Goal: Task Accomplishment & Management: Use online tool/utility

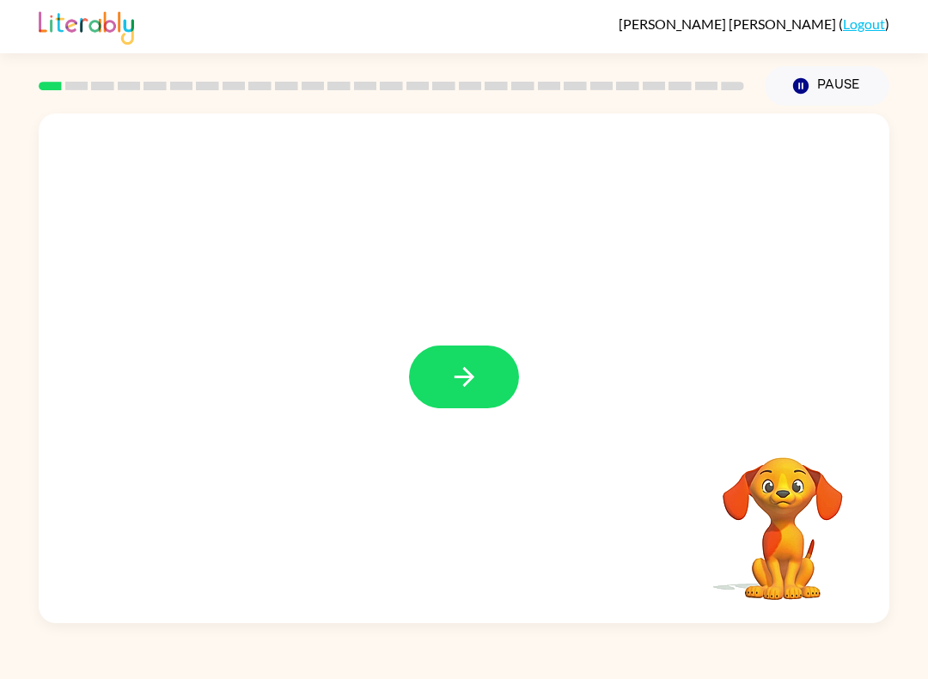
click at [455, 365] on icon "button" at bounding box center [464, 377] width 30 height 30
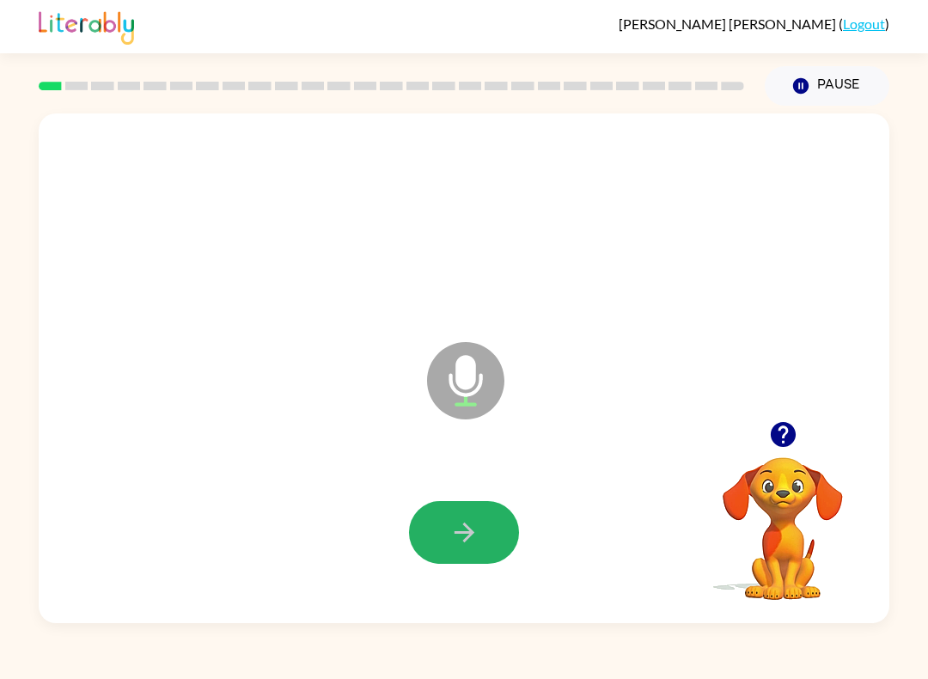
click at [462, 526] on icon "button" at bounding box center [464, 532] width 30 height 30
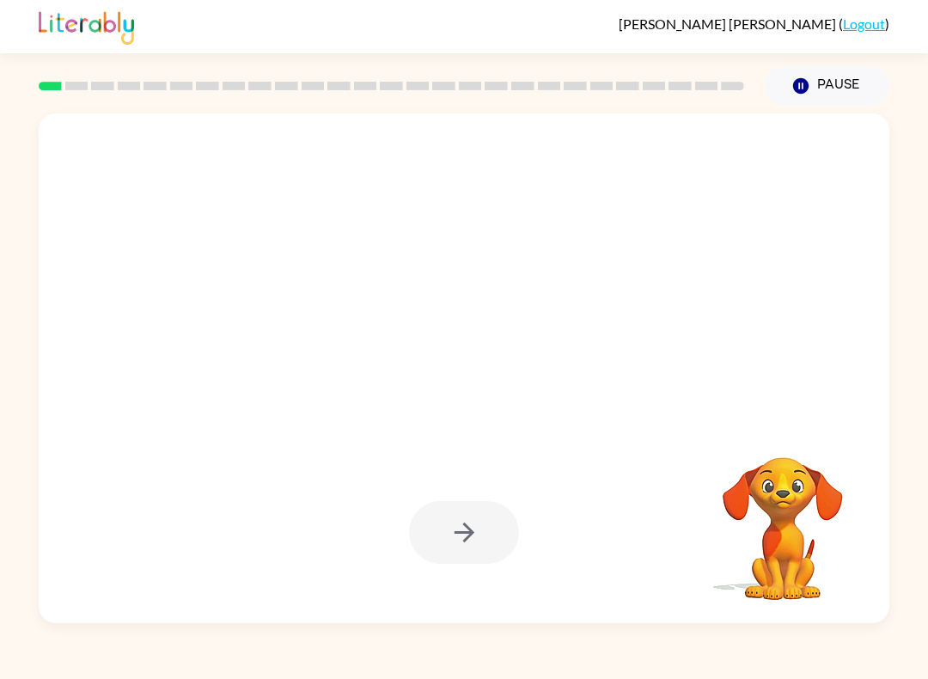
click at [451, 505] on button "button" at bounding box center [464, 532] width 110 height 63
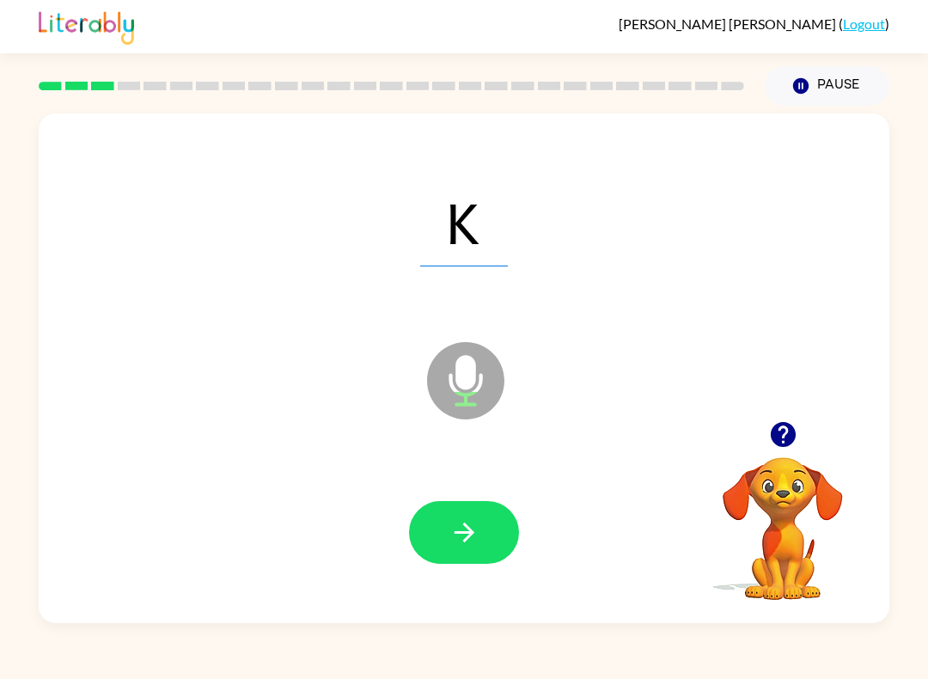
click at [469, 514] on button "button" at bounding box center [464, 532] width 110 height 63
click at [466, 554] on button "button" at bounding box center [464, 532] width 110 height 63
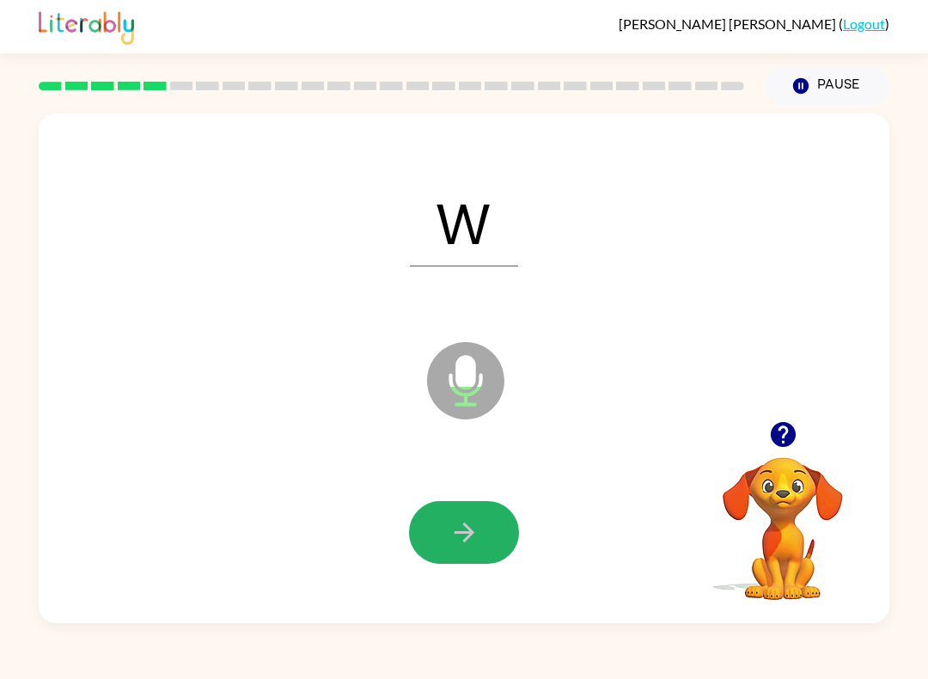
click at [467, 534] on icon "button" at bounding box center [464, 532] width 30 height 30
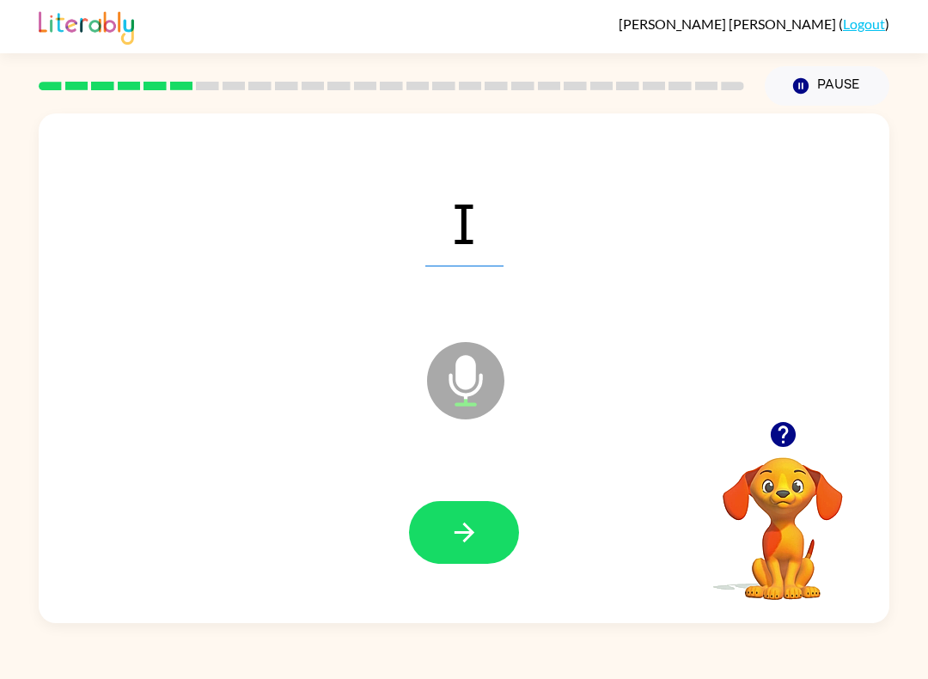
click at [472, 505] on button "button" at bounding box center [464, 532] width 110 height 63
click at [488, 519] on button "button" at bounding box center [464, 532] width 110 height 63
click at [466, 530] on icon "button" at bounding box center [464, 532] width 30 height 30
click at [463, 498] on div at bounding box center [464, 532] width 816 height 147
click at [465, 538] on icon "button" at bounding box center [464, 532] width 30 height 30
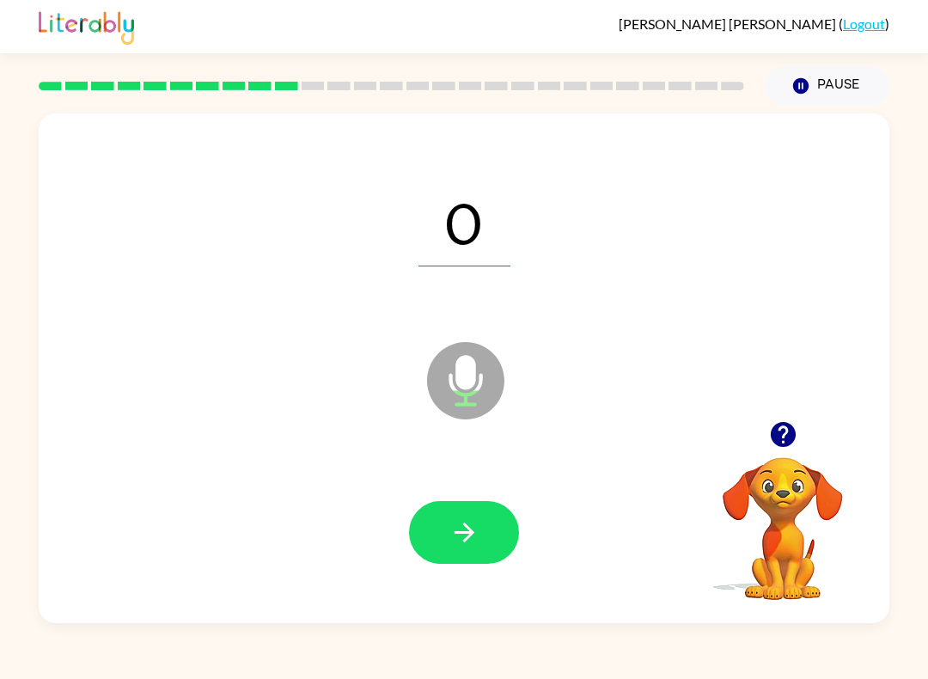
click at [459, 538] on icon "button" at bounding box center [464, 532] width 30 height 30
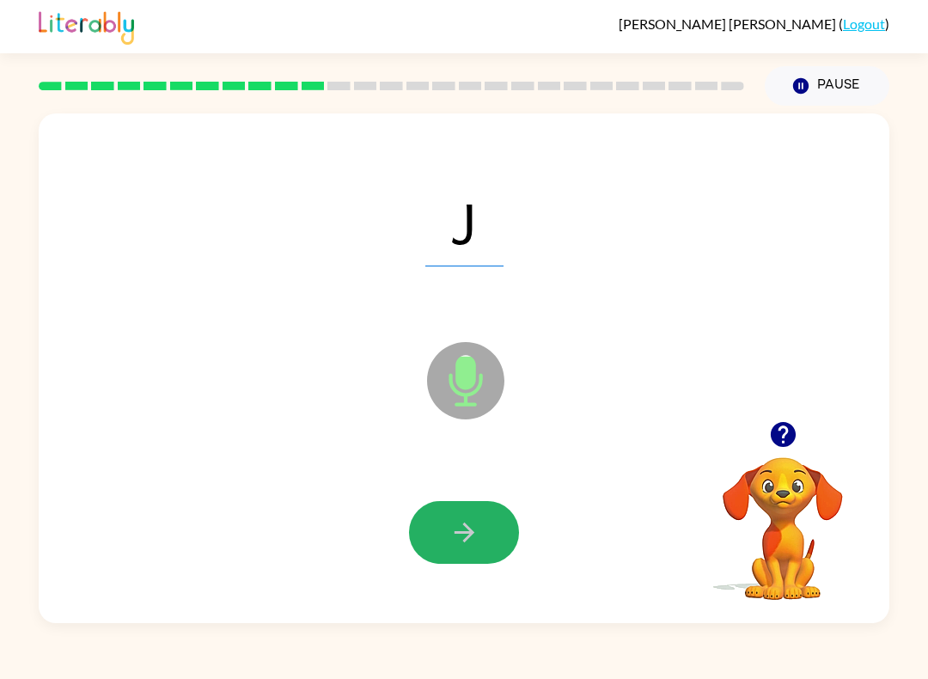
click at [468, 515] on button "button" at bounding box center [464, 532] width 110 height 63
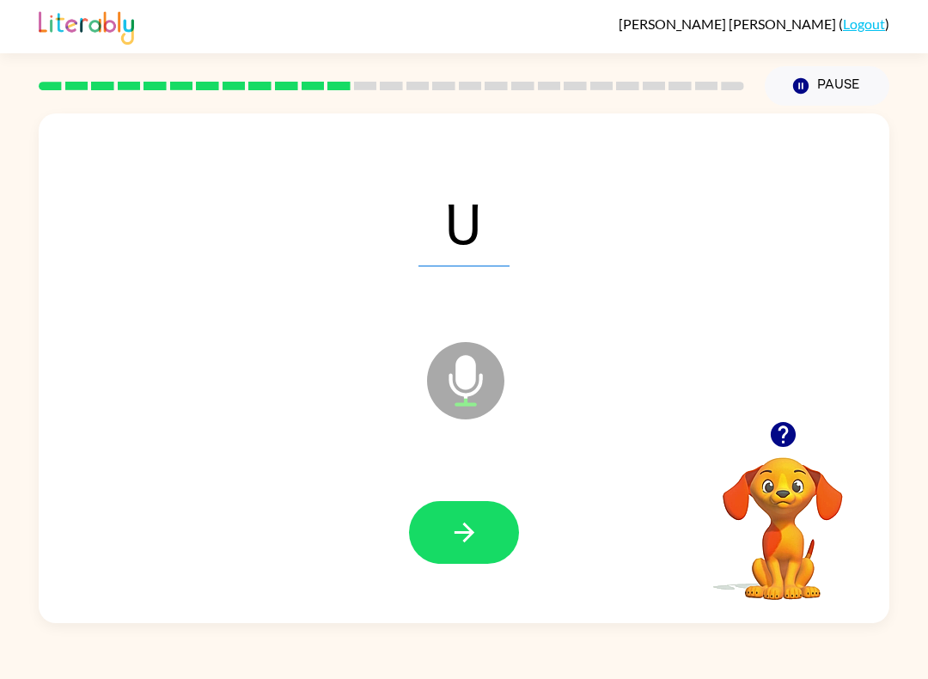
click at [516, 531] on button "button" at bounding box center [464, 532] width 110 height 63
click at [482, 533] on button "button" at bounding box center [464, 532] width 110 height 63
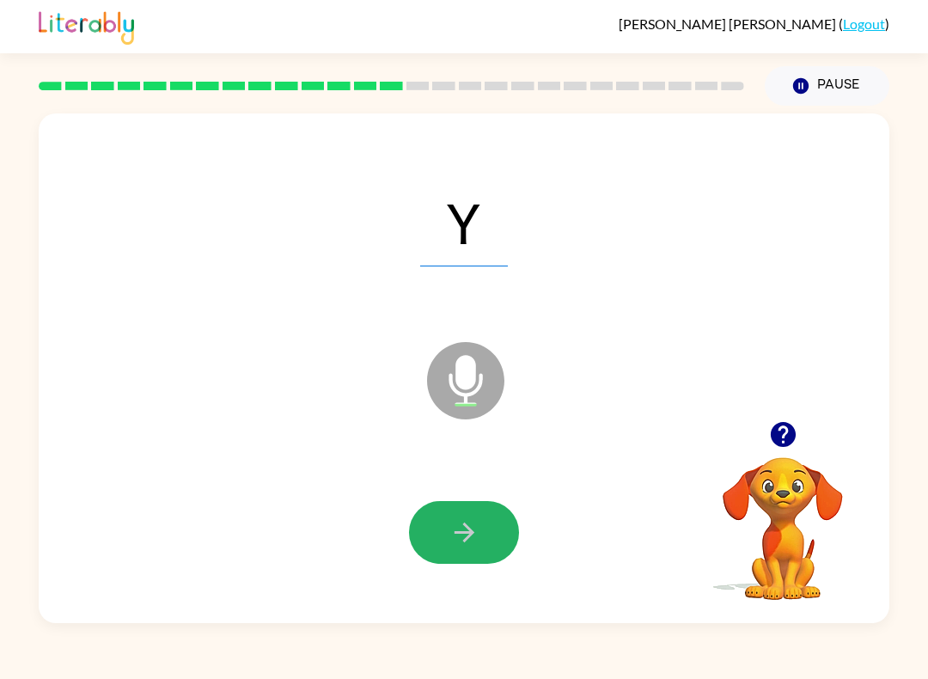
click at [467, 544] on icon "button" at bounding box center [464, 532] width 30 height 30
click at [452, 540] on icon "button" at bounding box center [464, 532] width 30 height 30
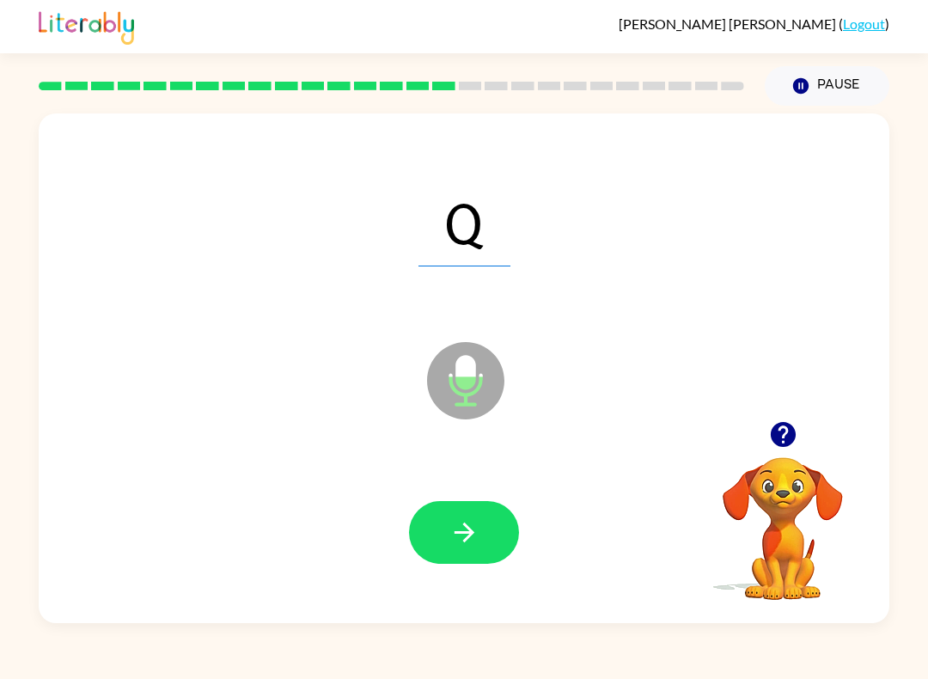
click at [404, 511] on div at bounding box center [464, 532] width 816 height 147
click at [461, 558] on button "button" at bounding box center [464, 532] width 110 height 63
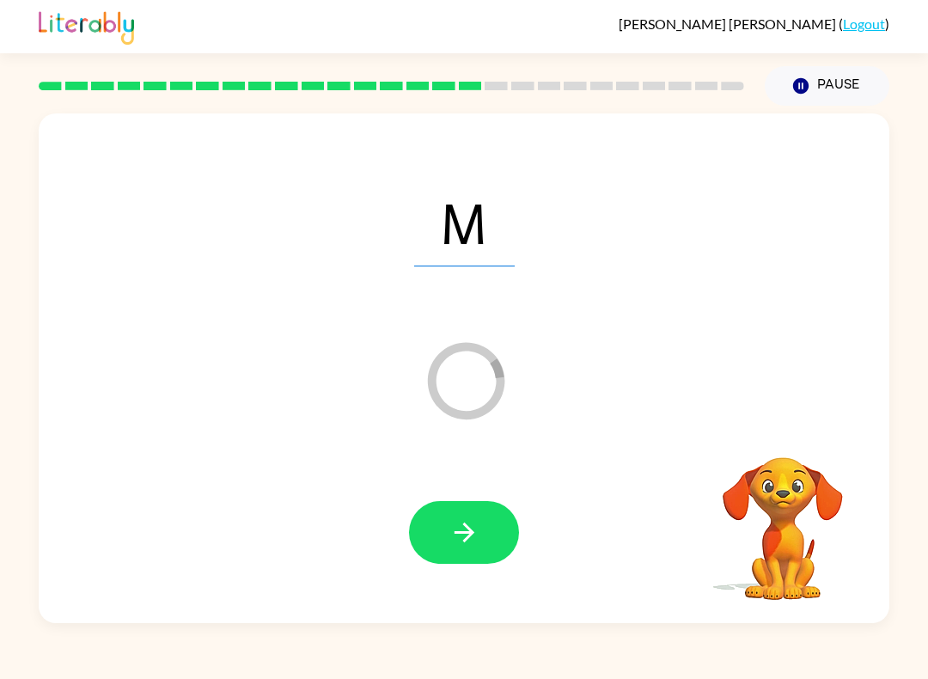
click at [462, 542] on icon "button" at bounding box center [464, 532] width 30 height 30
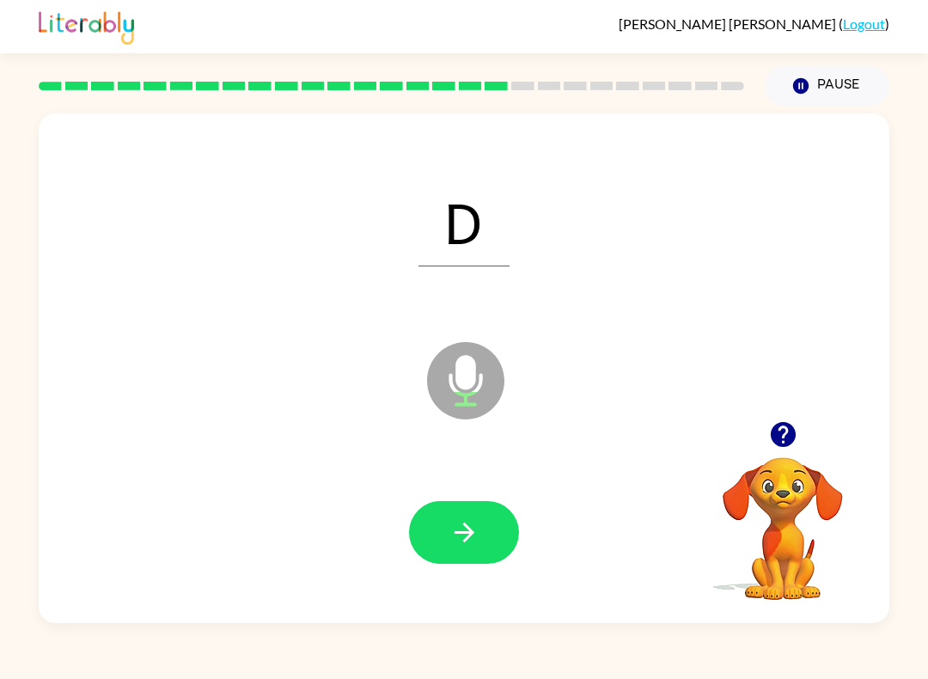
click at [461, 538] on icon "button" at bounding box center [464, 532] width 30 height 30
click at [460, 522] on icon "button" at bounding box center [464, 532] width 30 height 30
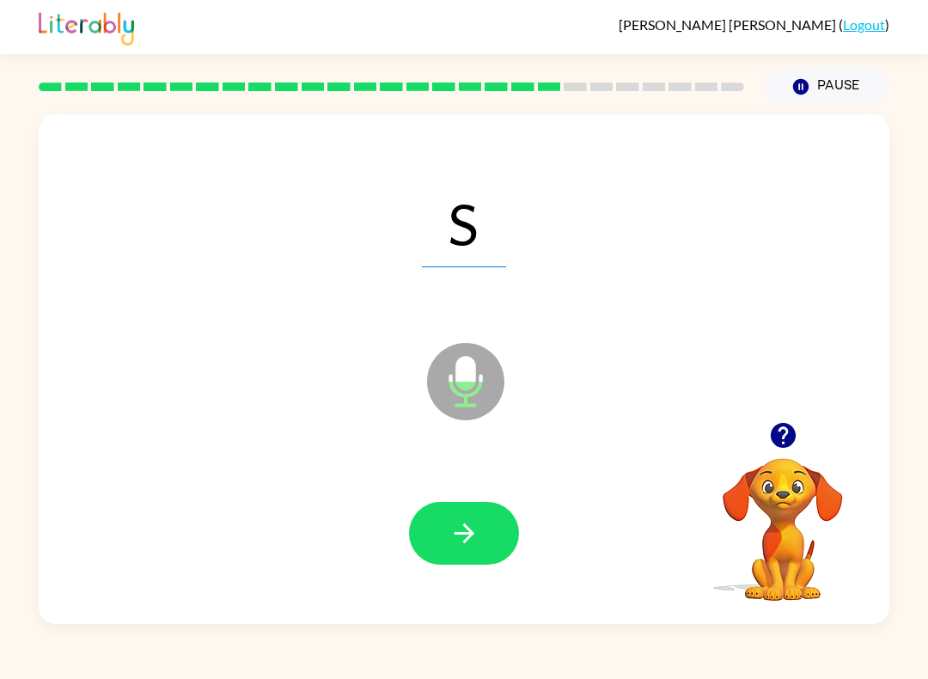
click at [484, 521] on button "button" at bounding box center [464, 532] width 110 height 63
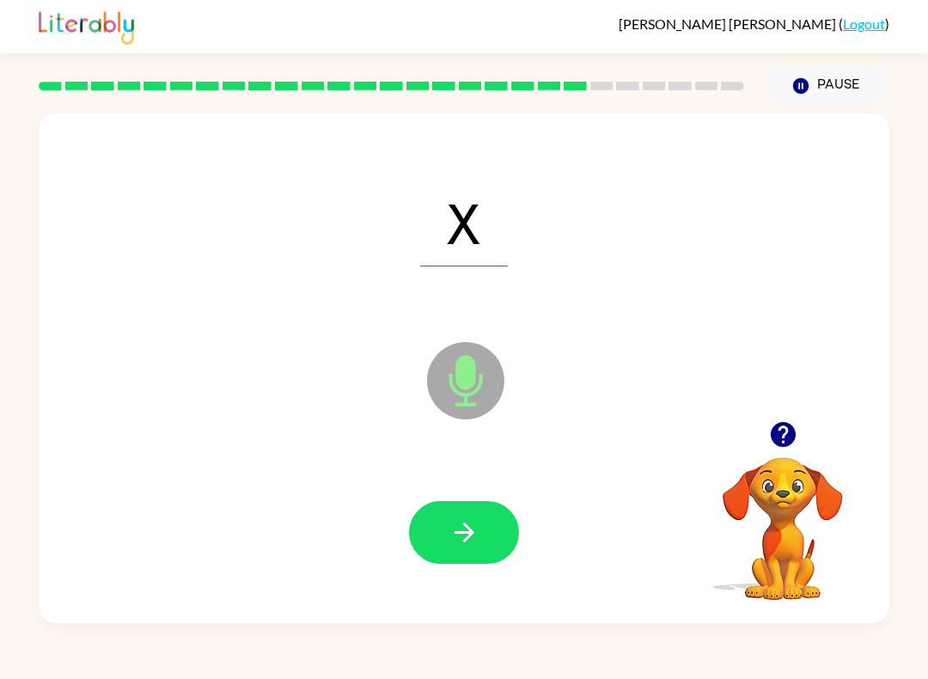
click at [436, 547] on button "button" at bounding box center [464, 532] width 110 height 63
click at [452, 518] on icon "button" at bounding box center [464, 532] width 30 height 30
click at [458, 520] on icon "button" at bounding box center [464, 532] width 30 height 30
click at [466, 544] on icon "button" at bounding box center [464, 532] width 30 height 30
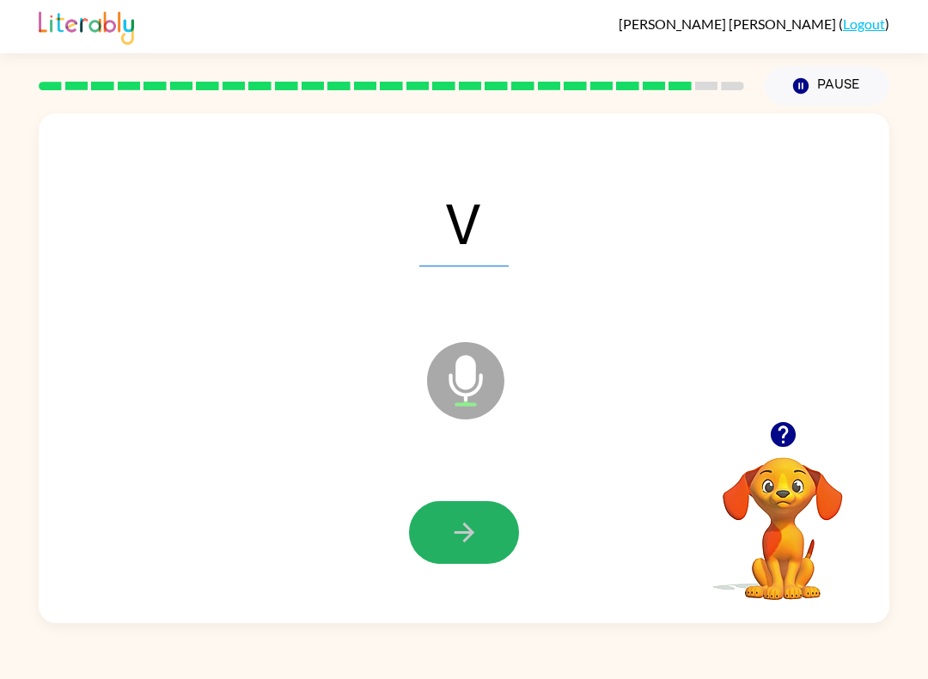
click at [478, 531] on icon "button" at bounding box center [464, 532] width 30 height 30
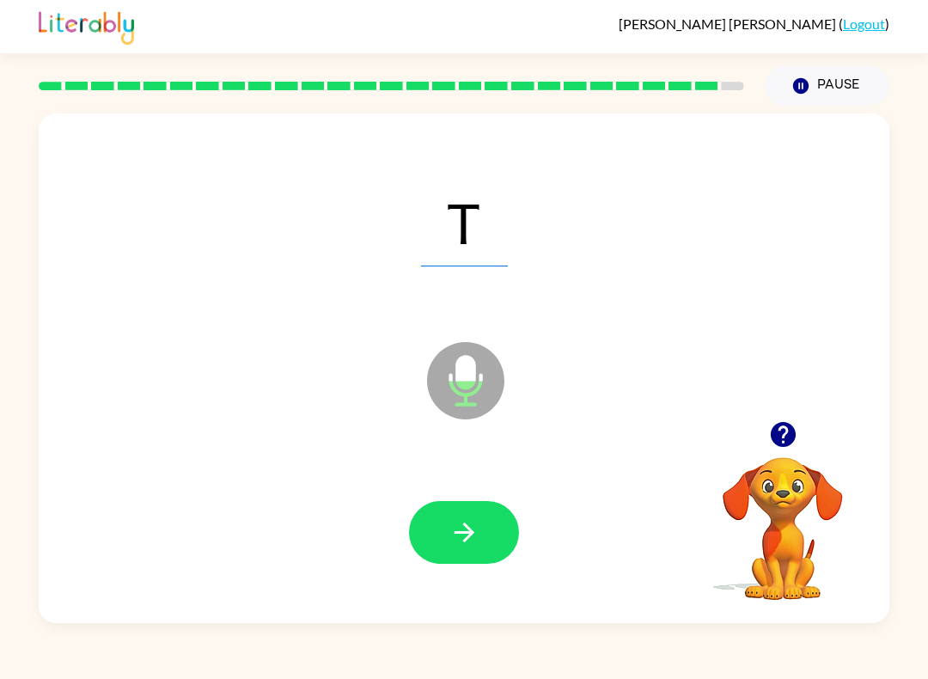
click at [461, 526] on icon "button" at bounding box center [464, 532] width 30 height 30
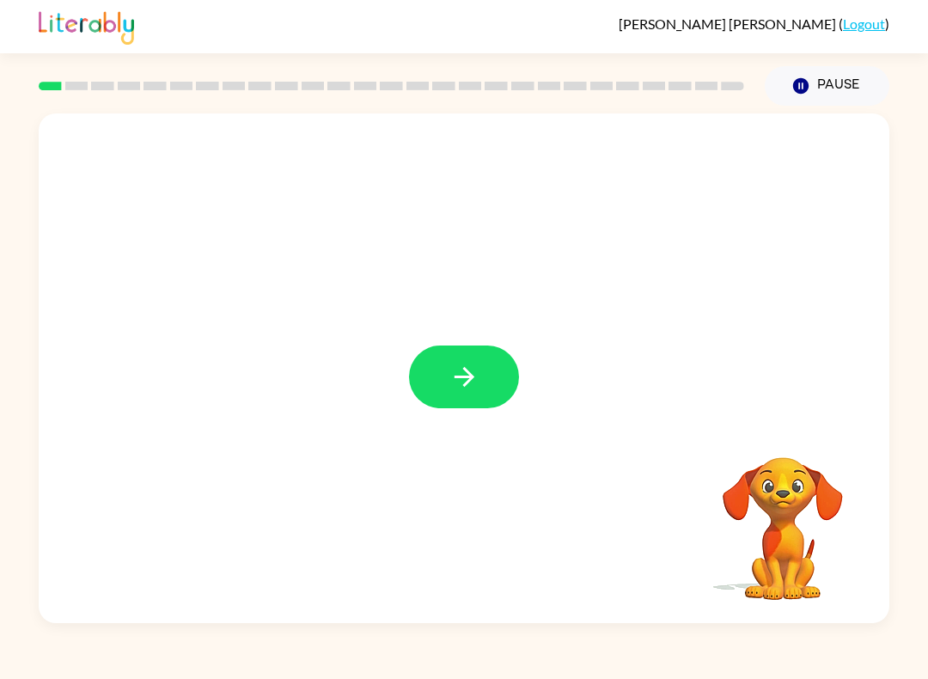
click at [483, 366] on button "button" at bounding box center [464, 376] width 110 height 63
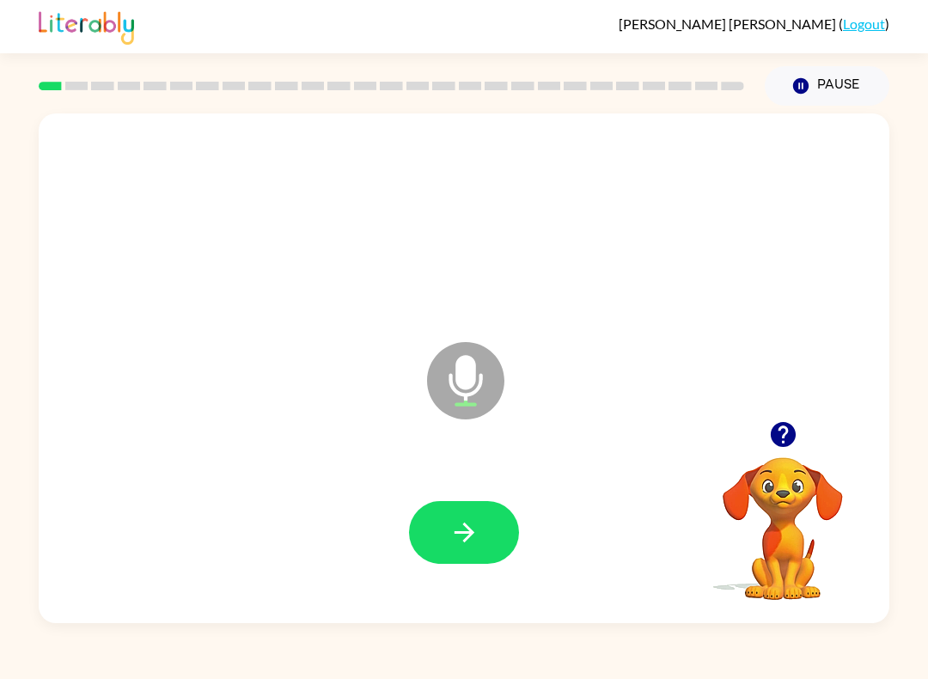
click at [473, 546] on icon "button" at bounding box center [464, 532] width 30 height 30
click at [486, 517] on button "button" at bounding box center [464, 532] width 110 height 63
click at [466, 525] on icon "button" at bounding box center [464, 532] width 20 height 20
click at [470, 534] on icon "button" at bounding box center [464, 532] width 20 height 20
click at [477, 525] on icon "button" at bounding box center [464, 532] width 30 height 30
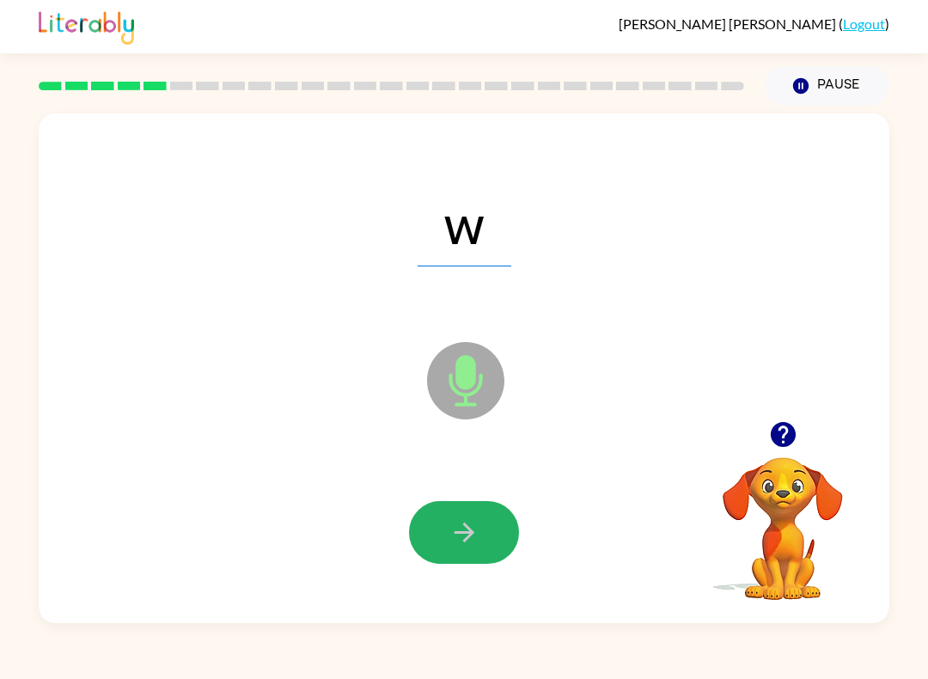
click at [491, 507] on button "button" at bounding box center [464, 532] width 110 height 63
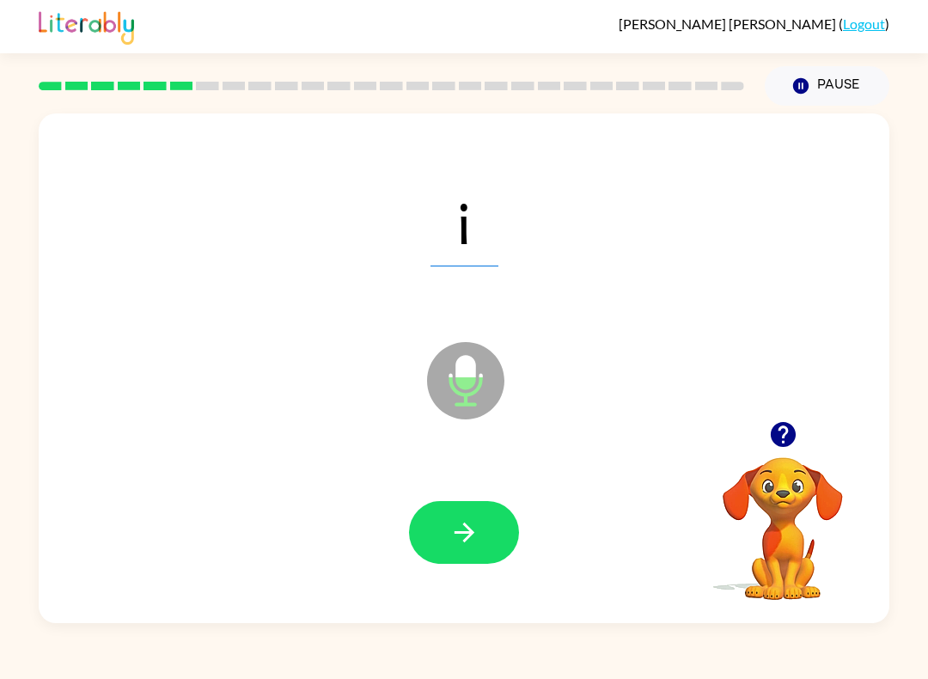
click at [473, 532] on icon "button" at bounding box center [464, 532] width 30 height 30
click at [484, 539] on button "button" at bounding box center [464, 532] width 110 height 63
click at [466, 551] on button "button" at bounding box center [464, 532] width 110 height 63
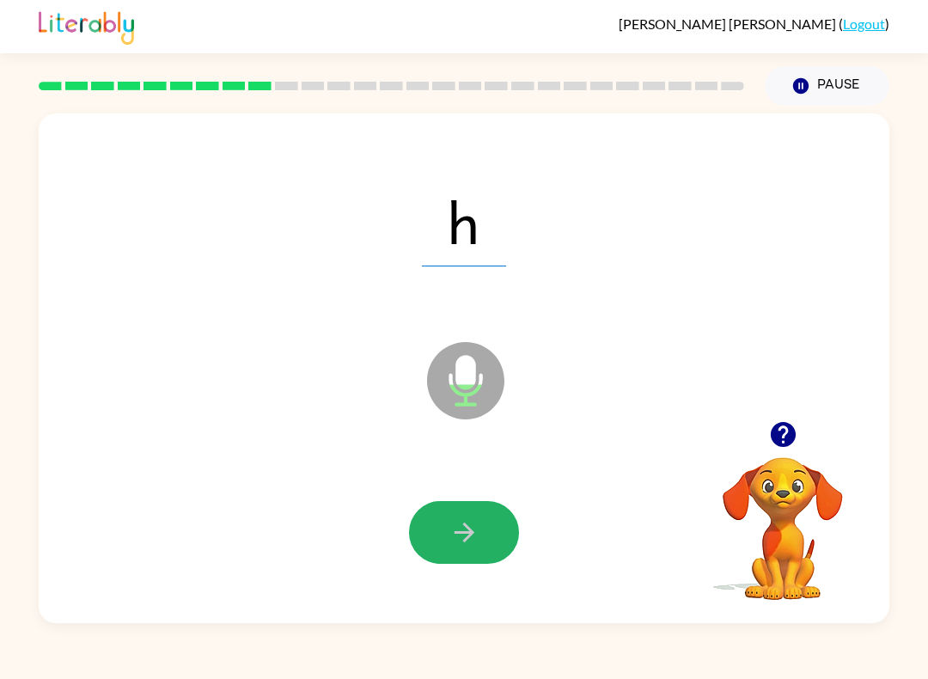
click at [467, 521] on icon "button" at bounding box center [464, 532] width 30 height 30
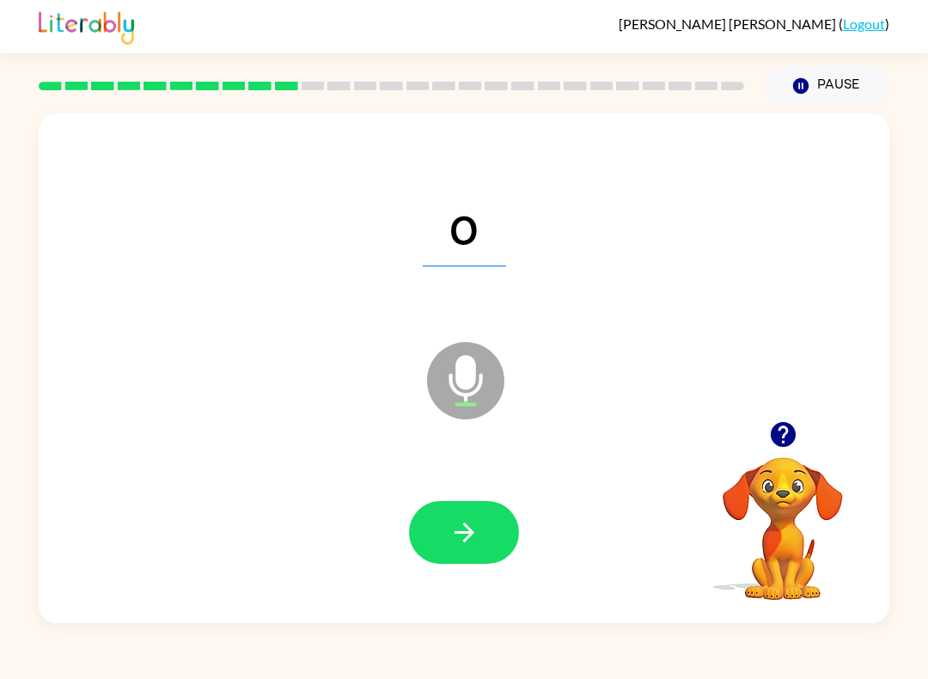
click at [498, 511] on button "button" at bounding box center [464, 532] width 110 height 63
click at [540, 514] on div at bounding box center [464, 532] width 816 height 147
click at [540, 513] on div at bounding box center [464, 532] width 816 height 147
click at [500, 509] on button "button" at bounding box center [464, 532] width 110 height 63
click at [736, 236] on div "u" at bounding box center [464, 221] width 816 height 147
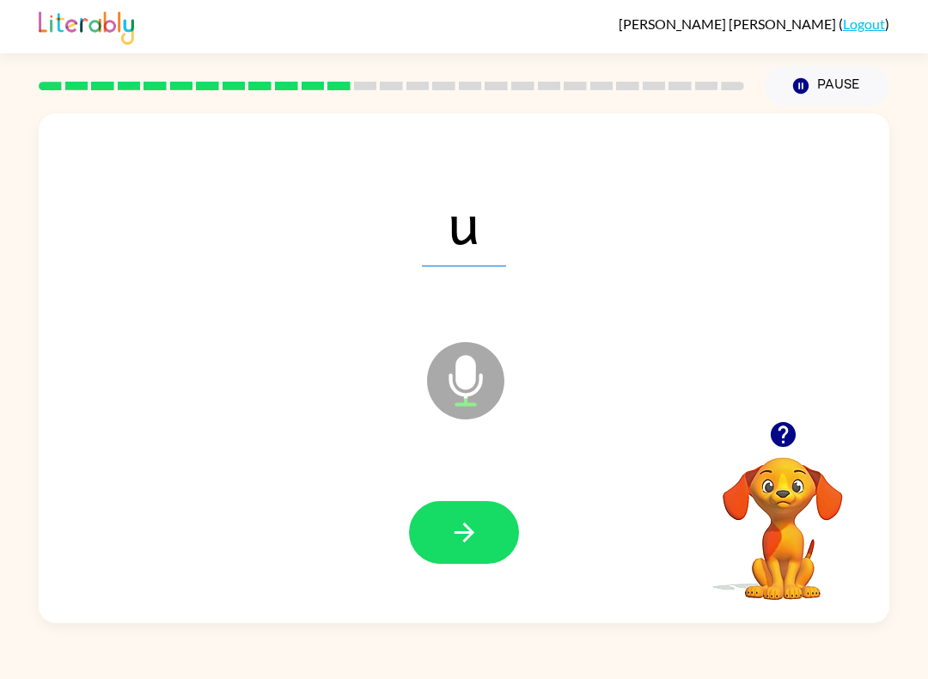
click at [465, 544] on icon "button" at bounding box center [464, 532] width 30 height 30
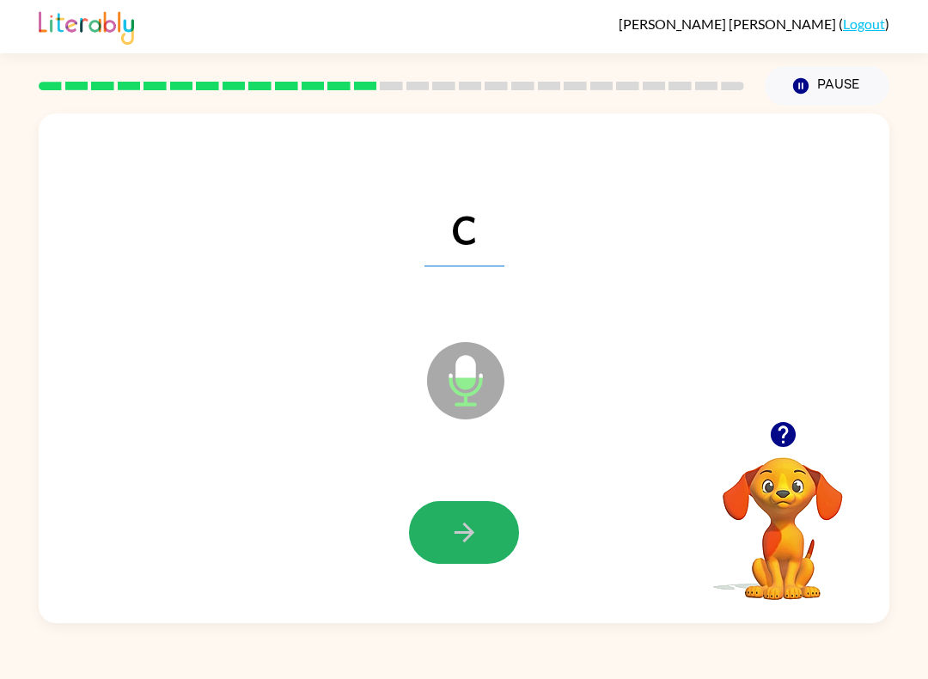
click at [468, 528] on icon "button" at bounding box center [464, 532] width 20 height 20
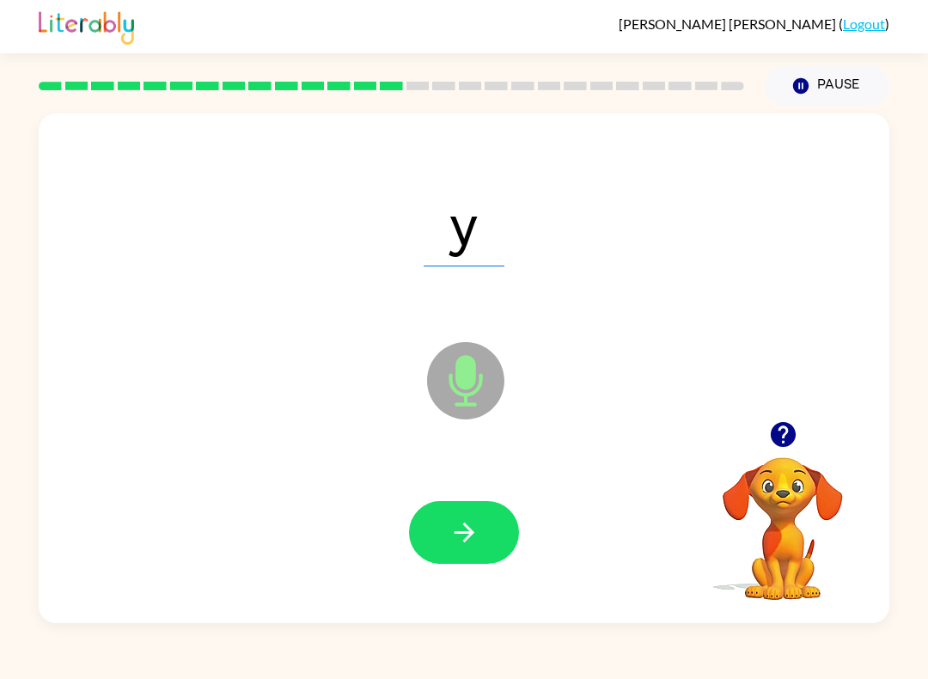
click at [497, 521] on button "button" at bounding box center [464, 532] width 110 height 63
click at [467, 528] on icon "button" at bounding box center [464, 532] width 20 height 20
click at [497, 545] on button "button" at bounding box center [464, 532] width 110 height 63
click at [473, 534] on icon "button" at bounding box center [464, 532] width 20 height 20
click at [492, 522] on button "button" at bounding box center [464, 532] width 110 height 63
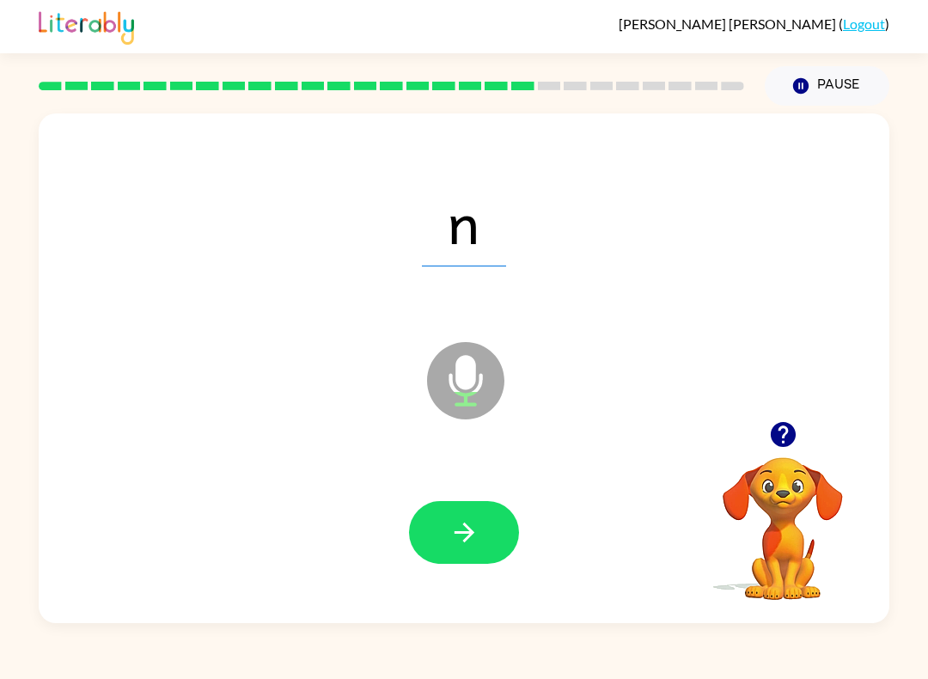
click at [470, 516] on button "button" at bounding box center [464, 532] width 110 height 63
click at [485, 502] on button "button" at bounding box center [464, 532] width 110 height 63
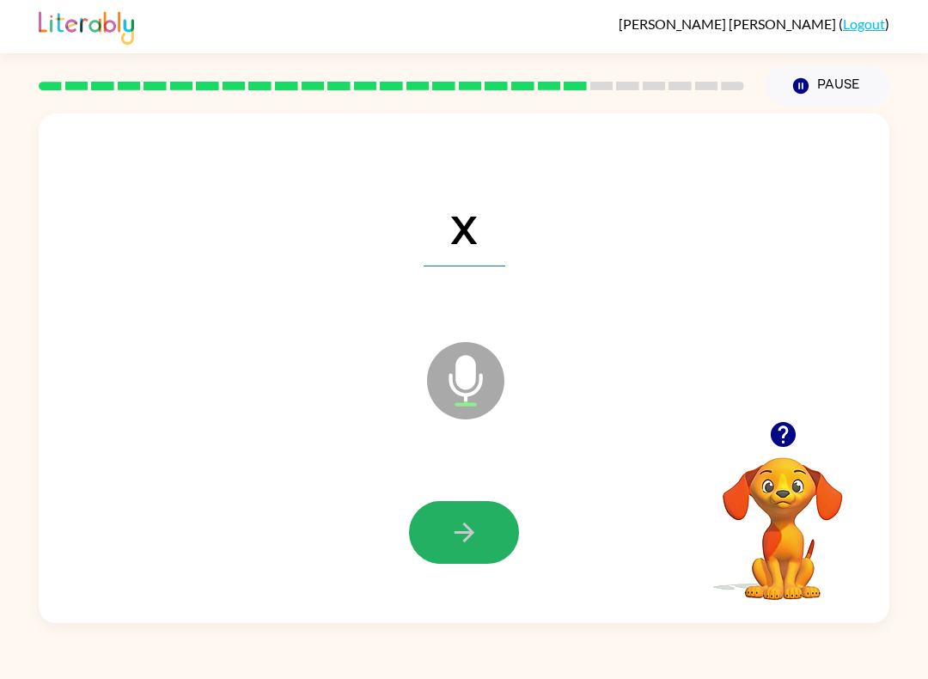
click at [431, 535] on button "button" at bounding box center [464, 532] width 110 height 63
click at [449, 535] on icon "button" at bounding box center [464, 532] width 30 height 30
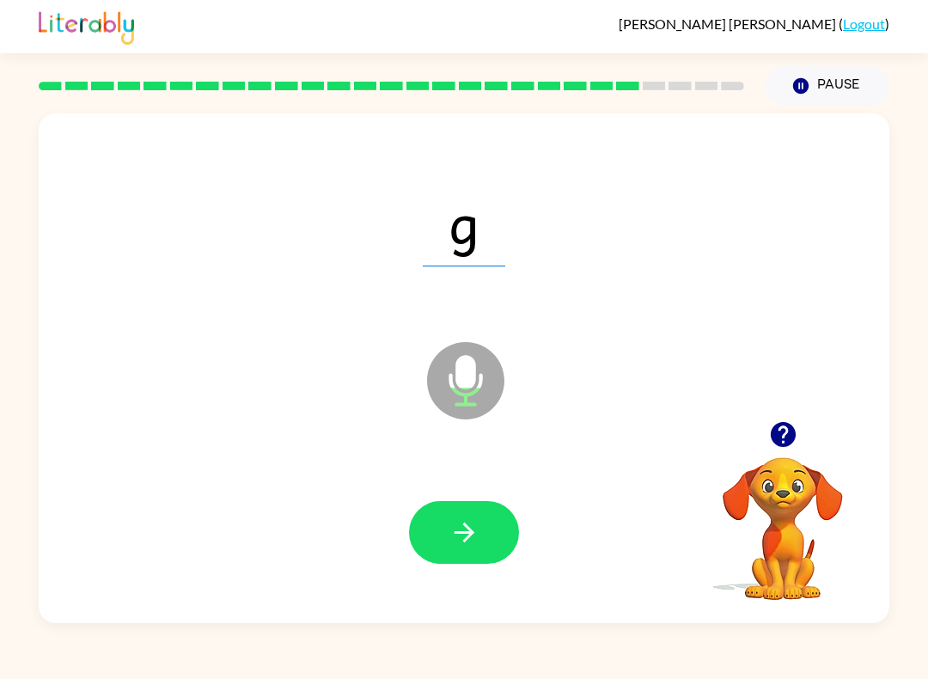
click at [485, 529] on button "button" at bounding box center [464, 532] width 110 height 63
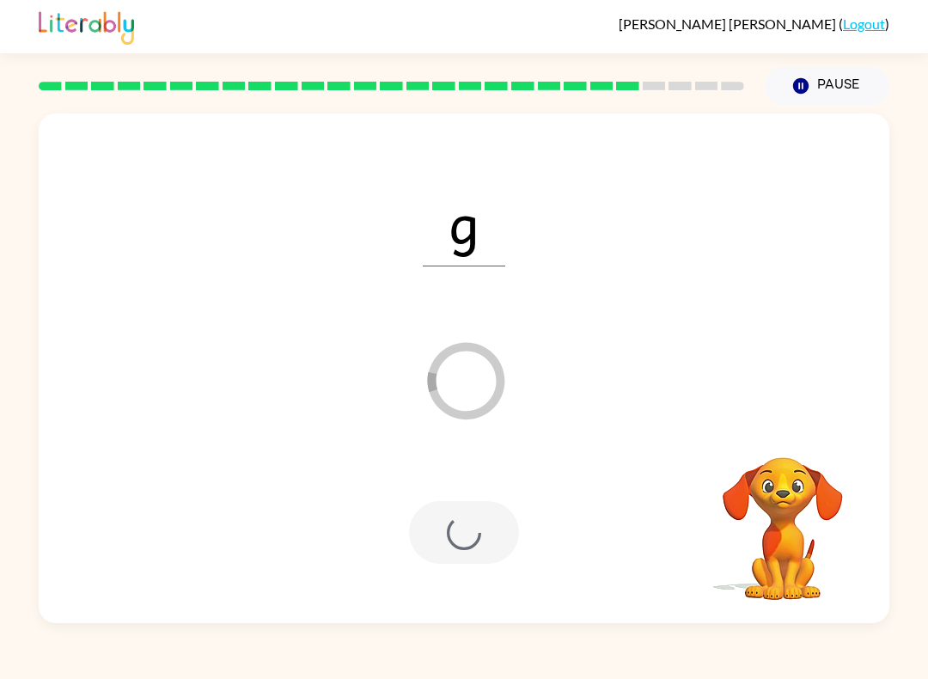
click at [463, 517] on div at bounding box center [464, 532] width 110 height 63
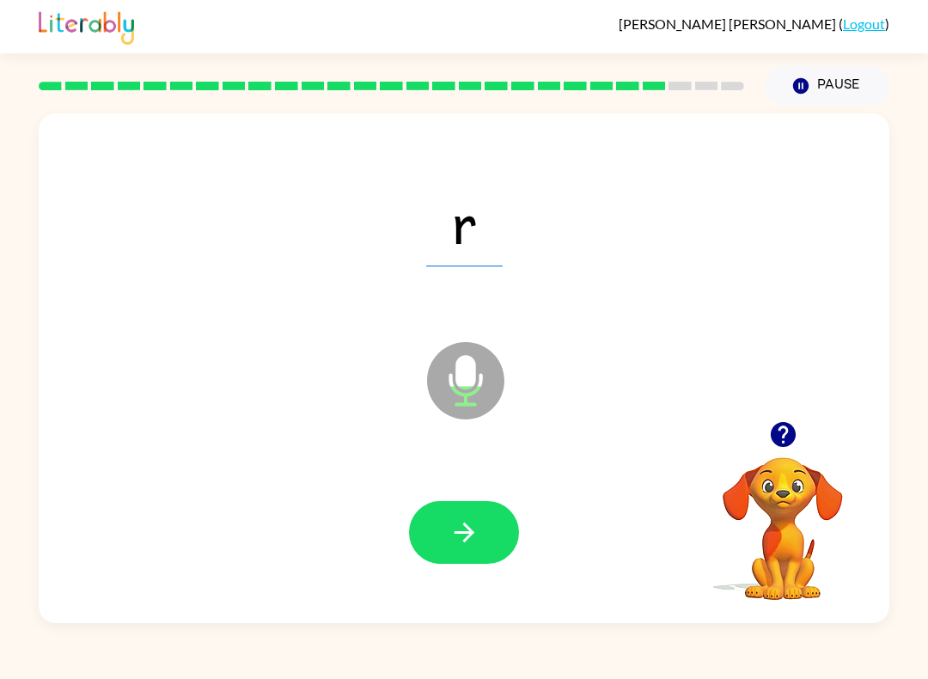
click at [468, 539] on icon "button" at bounding box center [464, 532] width 20 height 20
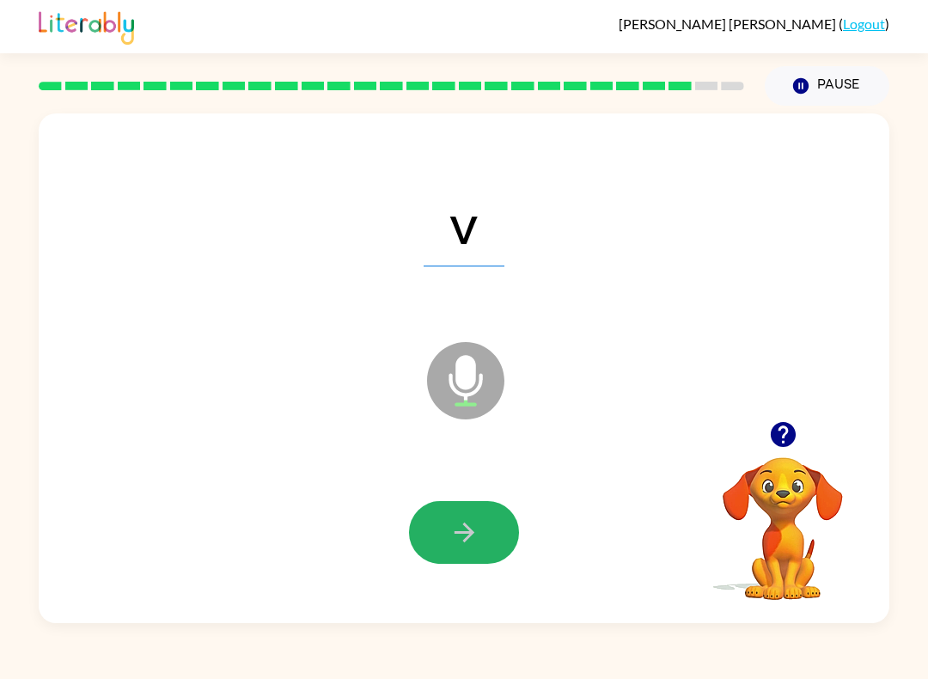
click at [456, 538] on icon "button" at bounding box center [464, 532] width 30 height 30
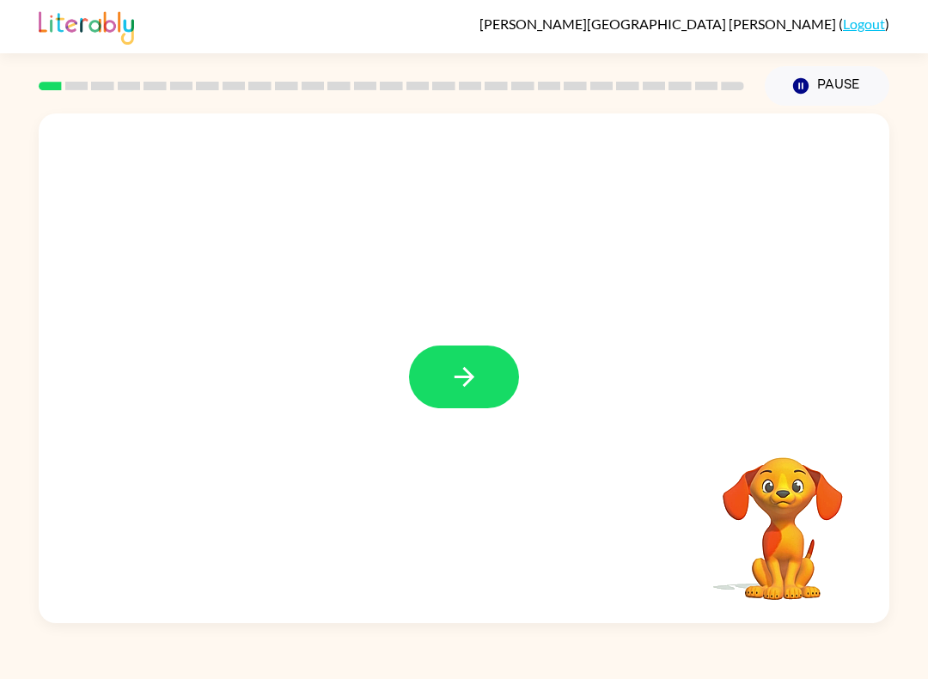
click at [466, 376] on icon "button" at bounding box center [464, 377] width 30 height 30
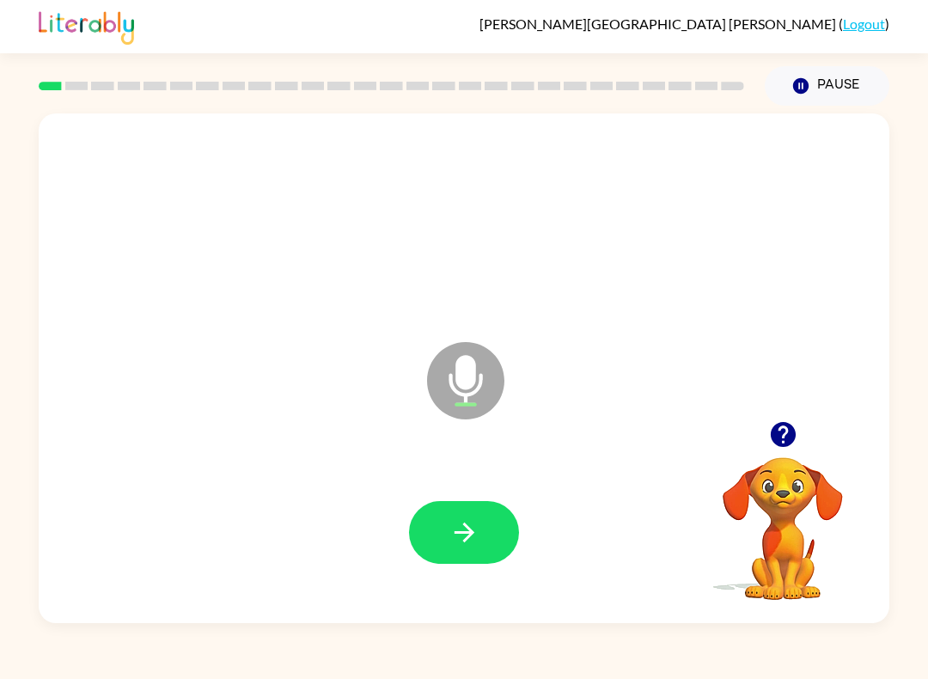
click at [475, 514] on button "button" at bounding box center [464, 532] width 110 height 63
click at [461, 539] on icon "button" at bounding box center [464, 532] width 30 height 30
click at [449, 545] on icon "button" at bounding box center [464, 532] width 30 height 30
click at [450, 563] on button "button" at bounding box center [464, 532] width 110 height 63
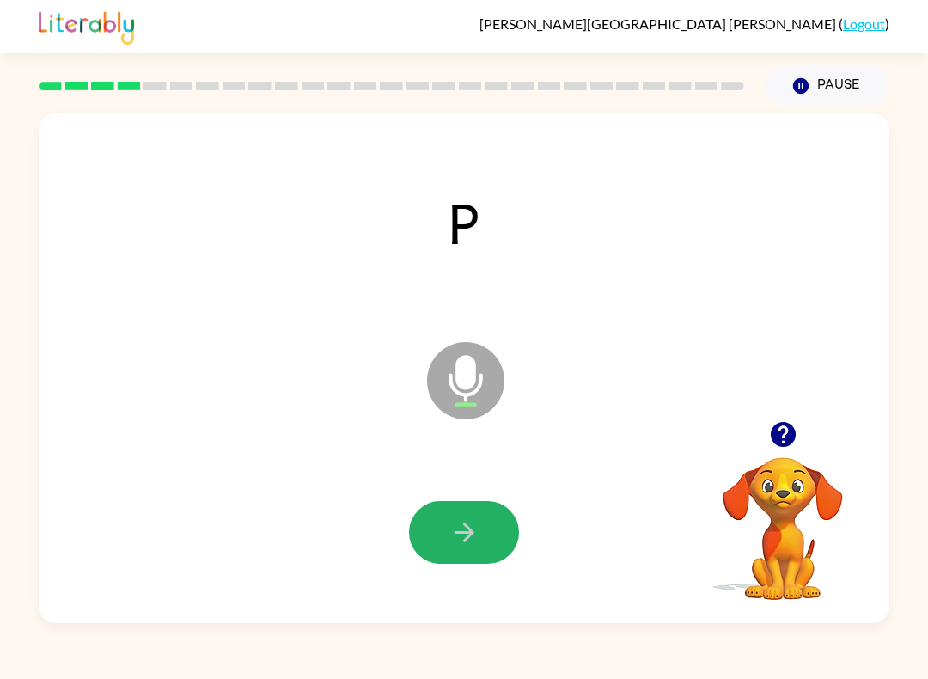
click at [480, 541] on button "button" at bounding box center [464, 532] width 110 height 63
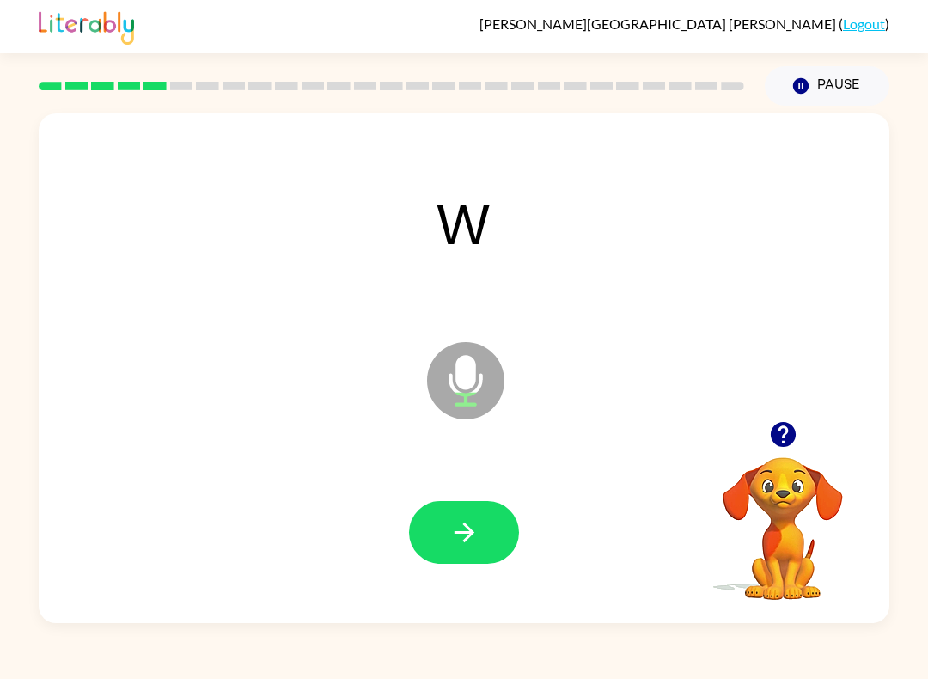
click at [456, 556] on button "button" at bounding box center [464, 532] width 110 height 63
click at [491, 528] on button "button" at bounding box center [464, 532] width 110 height 63
click at [474, 534] on icon "button" at bounding box center [464, 532] width 30 height 30
click at [456, 545] on icon "button" at bounding box center [464, 532] width 30 height 30
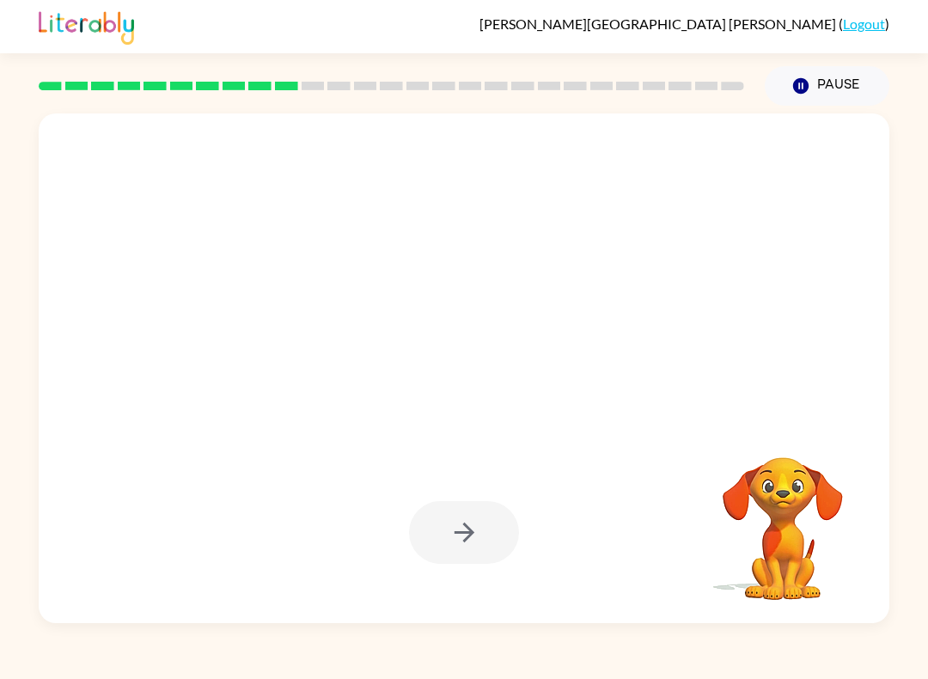
click at [471, 573] on div at bounding box center [464, 532] width 816 height 147
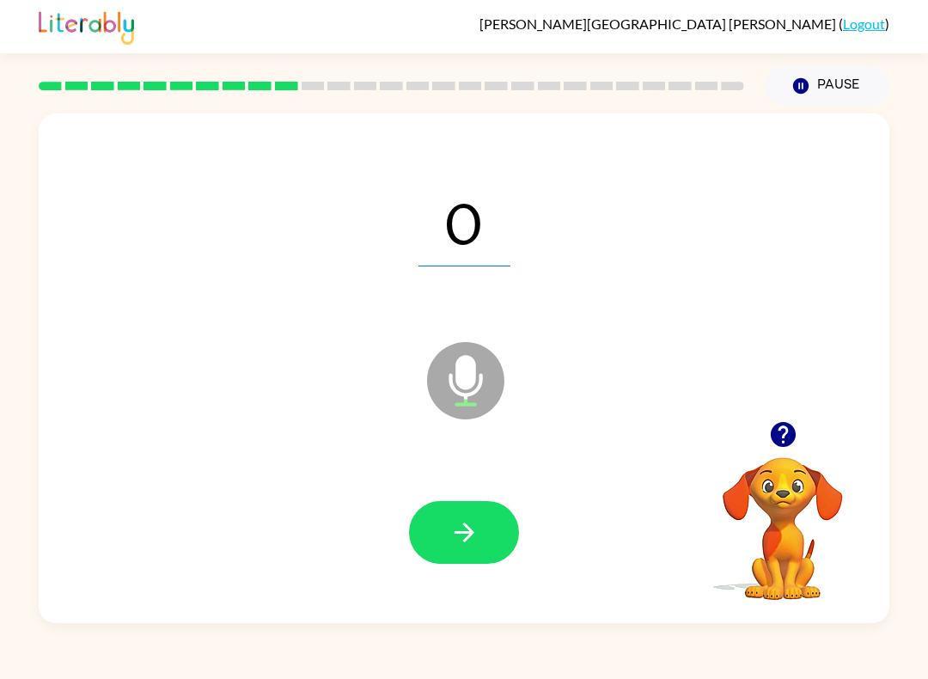
click at [455, 542] on icon "button" at bounding box center [464, 532] width 30 height 30
click at [465, 533] on icon "button" at bounding box center [464, 532] width 20 height 20
click at [454, 524] on icon "button" at bounding box center [464, 532] width 30 height 30
click at [461, 532] on icon "button" at bounding box center [464, 532] width 30 height 30
click at [485, 562] on button "button" at bounding box center [464, 532] width 110 height 63
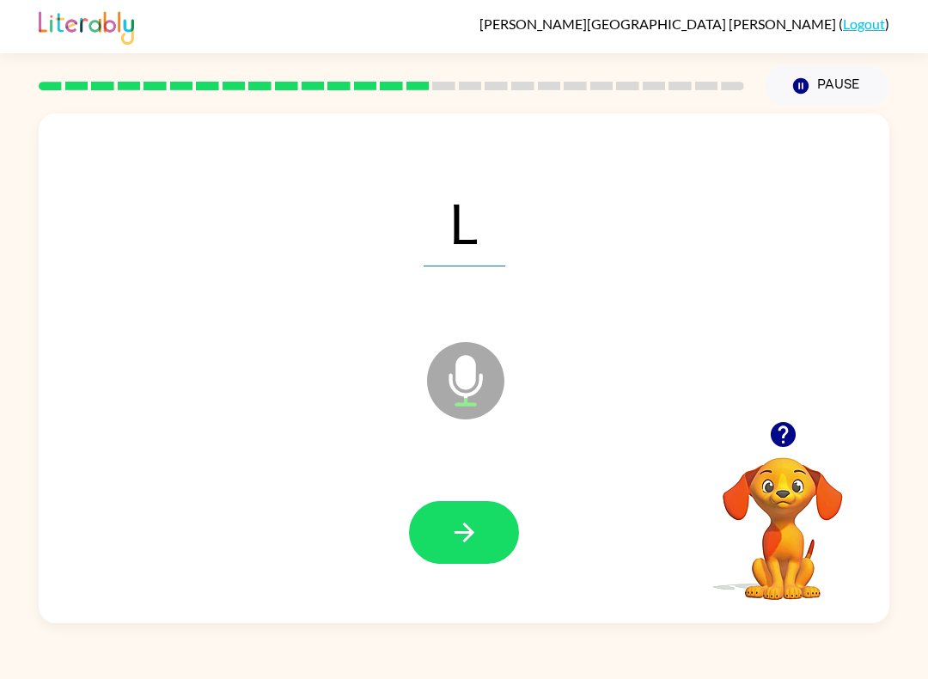
click at [459, 541] on icon "button" at bounding box center [464, 532] width 30 height 30
click at [492, 492] on div at bounding box center [464, 532] width 816 height 147
click at [455, 535] on icon "button" at bounding box center [464, 532] width 30 height 30
click at [439, 558] on button "button" at bounding box center [464, 532] width 110 height 63
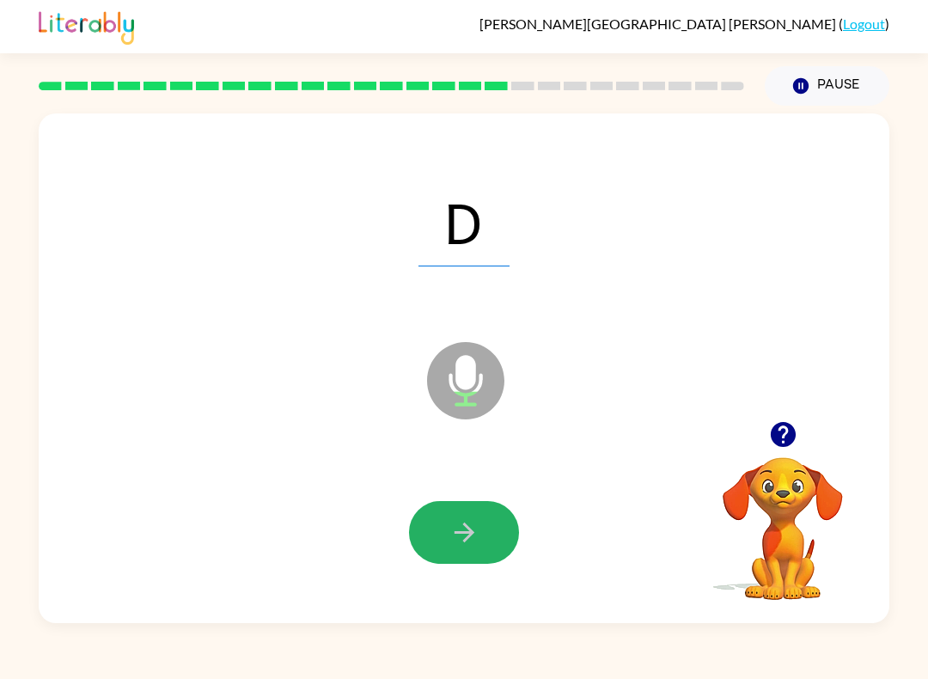
click at [453, 555] on button "button" at bounding box center [464, 532] width 110 height 63
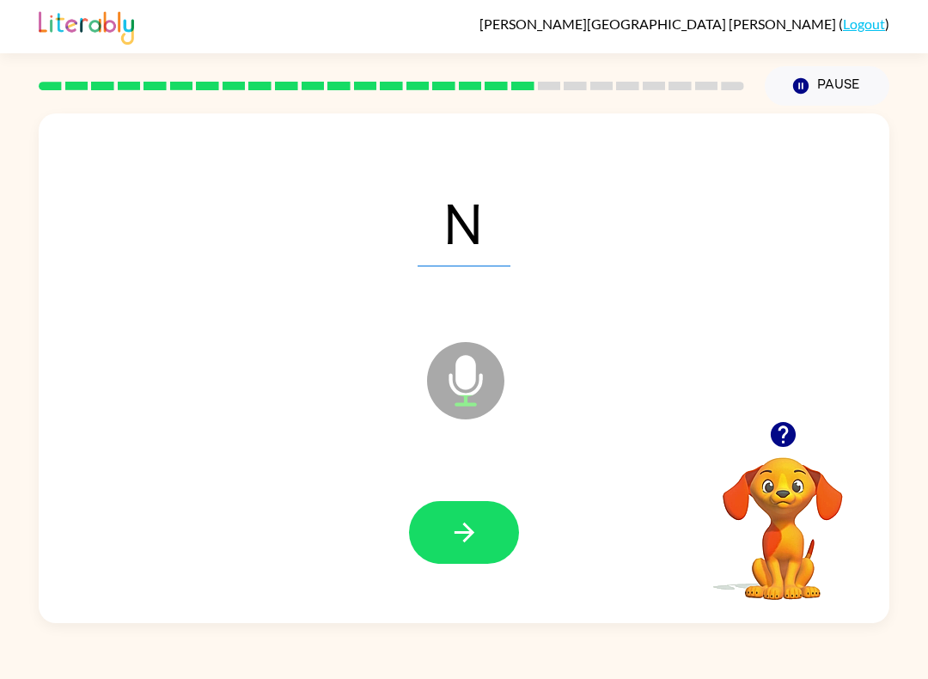
click at [478, 540] on icon "button" at bounding box center [464, 532] width 30 height 30
click at [430, 544] on button "button" at bounding box center [464, 532] width 110 height 63
click at [461, 524] on icon "button" at bounding box center [464, 532] width 30 height 30
click at [430, 534] on button "button" at bounding box center [464, 532] width 110 height 63
click at [442, 527] on button "button" at bounding box center [464, 532] width 110 height 63
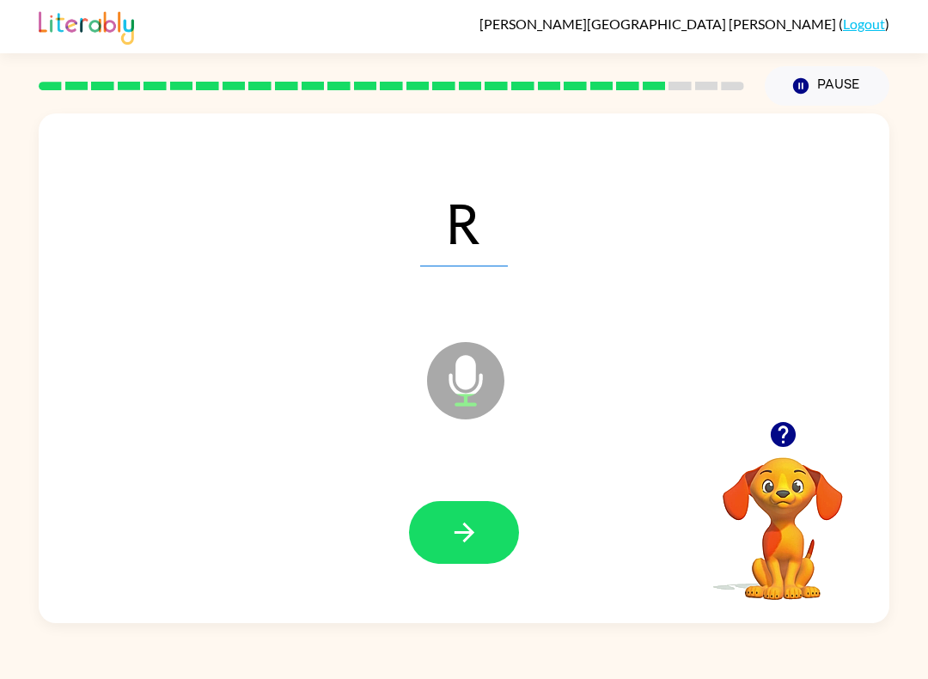
click at [444, 547] on button "button" at bounding box center [464, 532] width 110 height 63
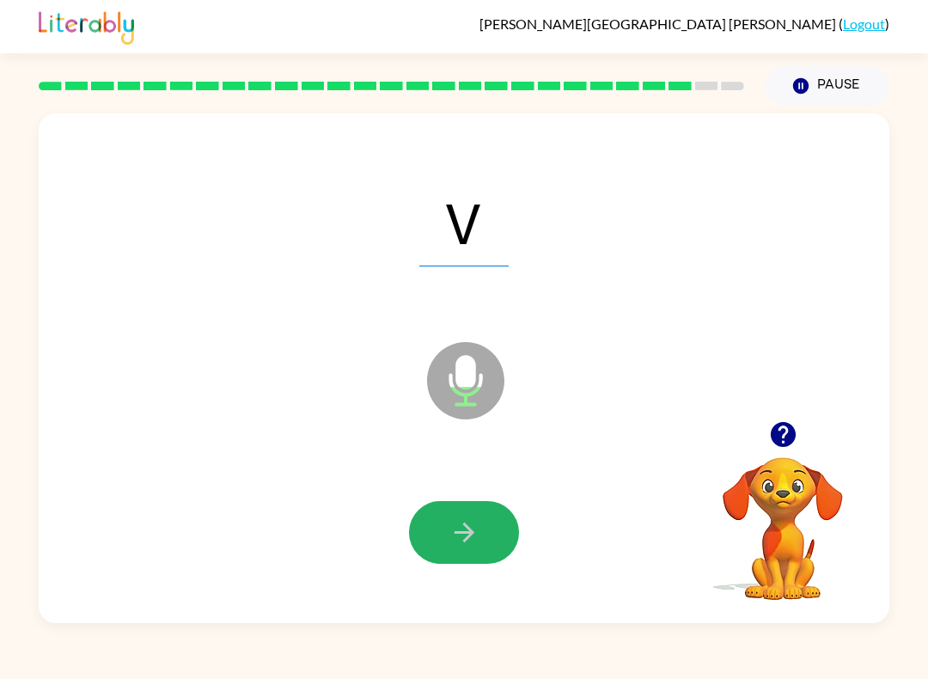
click at [473, 547] on icon "button" at bounding box center [464, 532] width 30 height 30
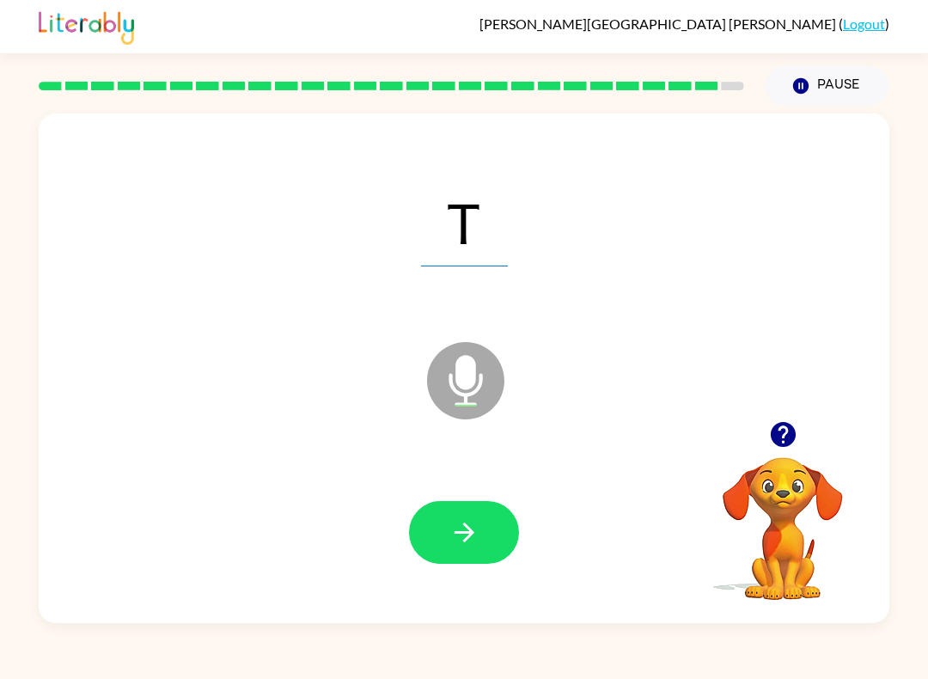
click at [459, 514] on button "button" at bounding box center [464, 532] width 110 height 63
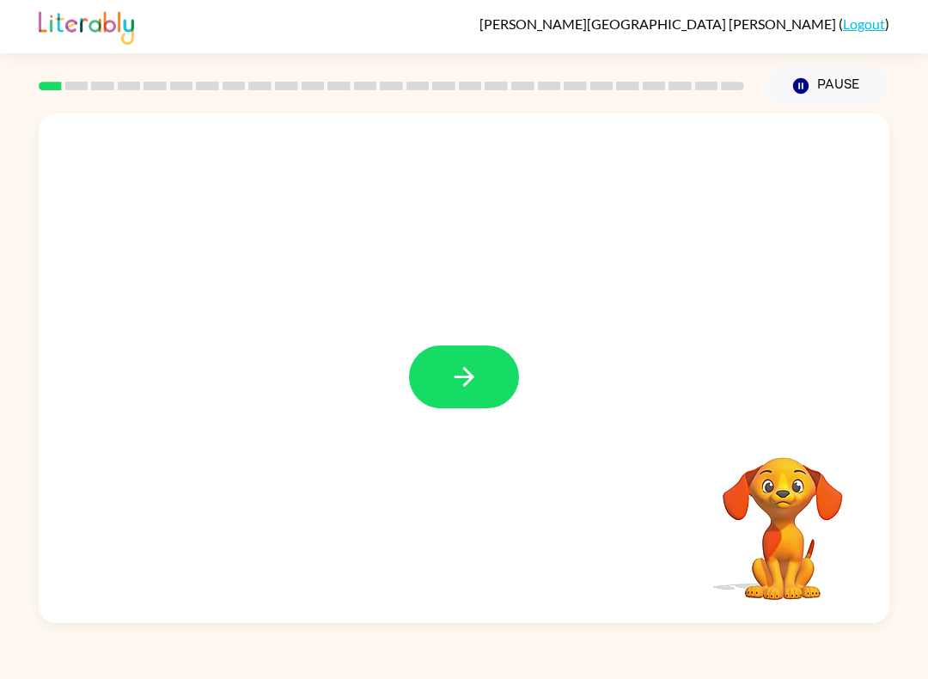
click at [479, 390] on icon "button" at bounding box center [464, 377] width 30 height 30
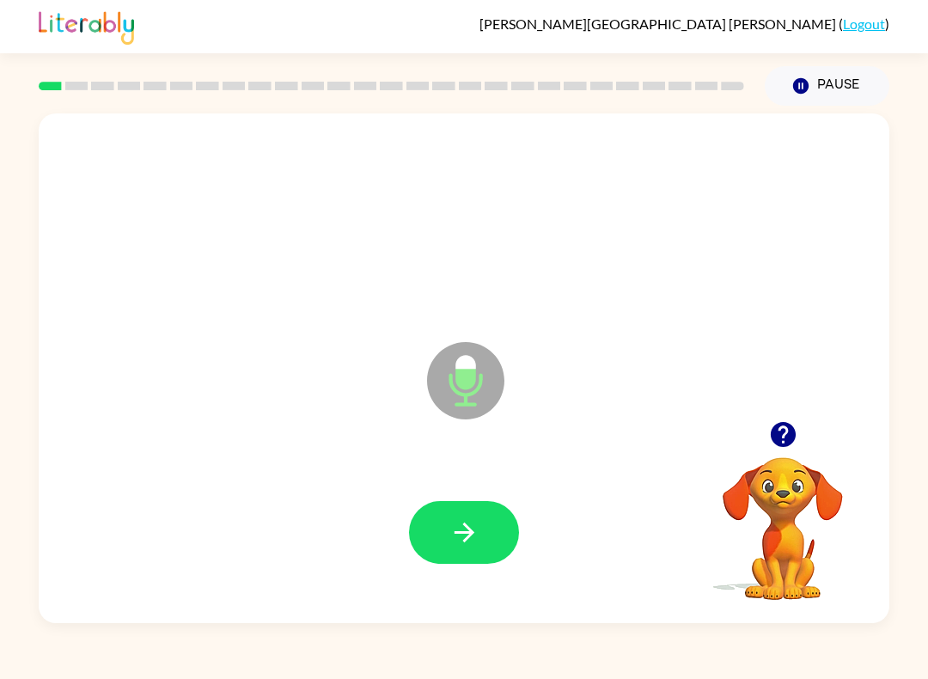
click at [466, 534] on icon "button" at bounding box center [464, 532] width 30 height 30
click at [479, 508] on button "button" at bounding box center [464, 532] width 110 height 63
click at [468, 521] on icon "button" at bounding box center [464, 532] width 30 height 30
click at [498, 524] on button "button" at bounding box center [464, 532] width 110 height 63
click at [479, 558] on button "button" at bounding box center [464, 532] width 110 height 63
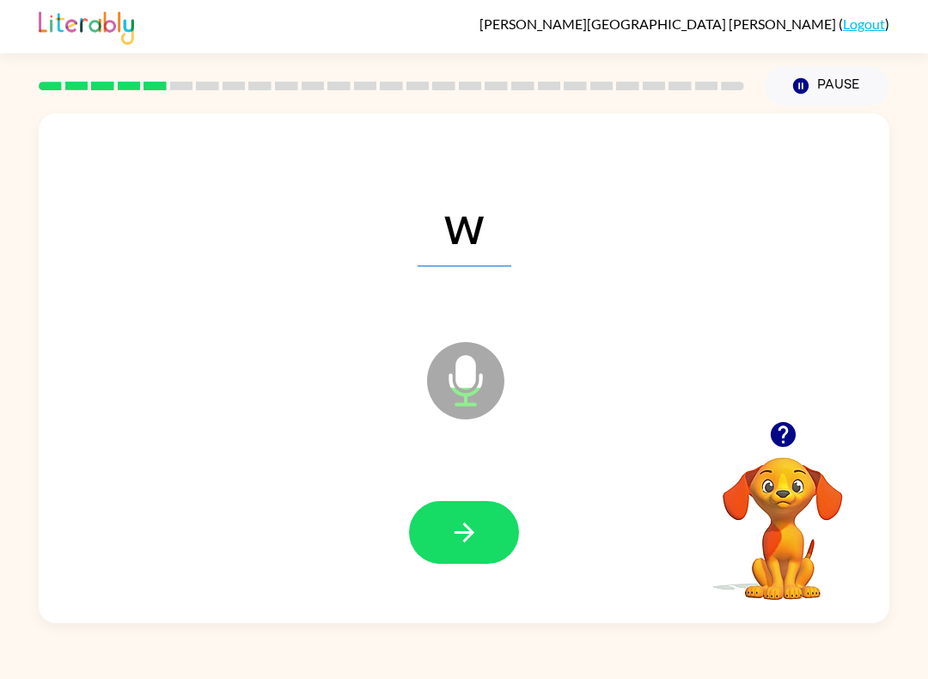
click at [459, 543] on icon "button" at bounding box center [464, 532] width 30 height 30
click at [471, 548] on button "button" at bounding box center [464, 532] width 110 height 63
click at [451, 503] on button "button" at bounding box center [464, 532] width 110 height 63
click at [467, 539] on icon "button" at bounding box center [464, 532] width 20 height 20
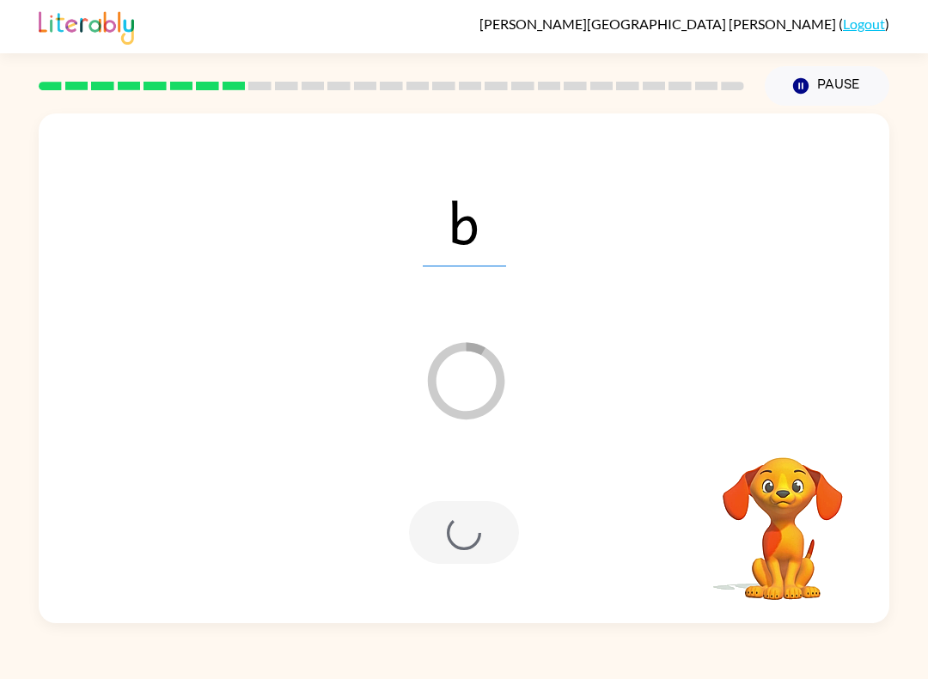
click at [478, 556] on div at bounding box center [464, 532] width 110 height 63
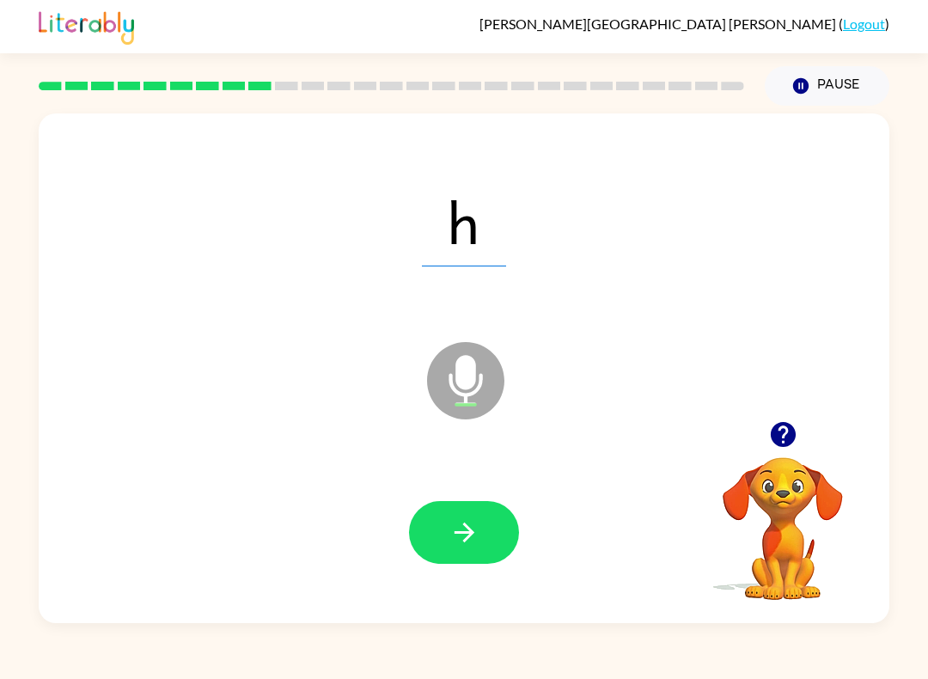
click at [459, 525] on icon "button" at bounding box center [464, 532] width 30 height 30
click at [470, 543] on icon "button" at bounding box center [464, 532] width 30 height 30
click at [461, 524] on icon "button" at bounding box center [464, 532] width 30 height 30
click at [477, 519] on icon "button" at bounding box center [464, 532] width 30 height 30
click at [473, 542] on icon "button" at bounding box center [464, 532] width 30 height 30
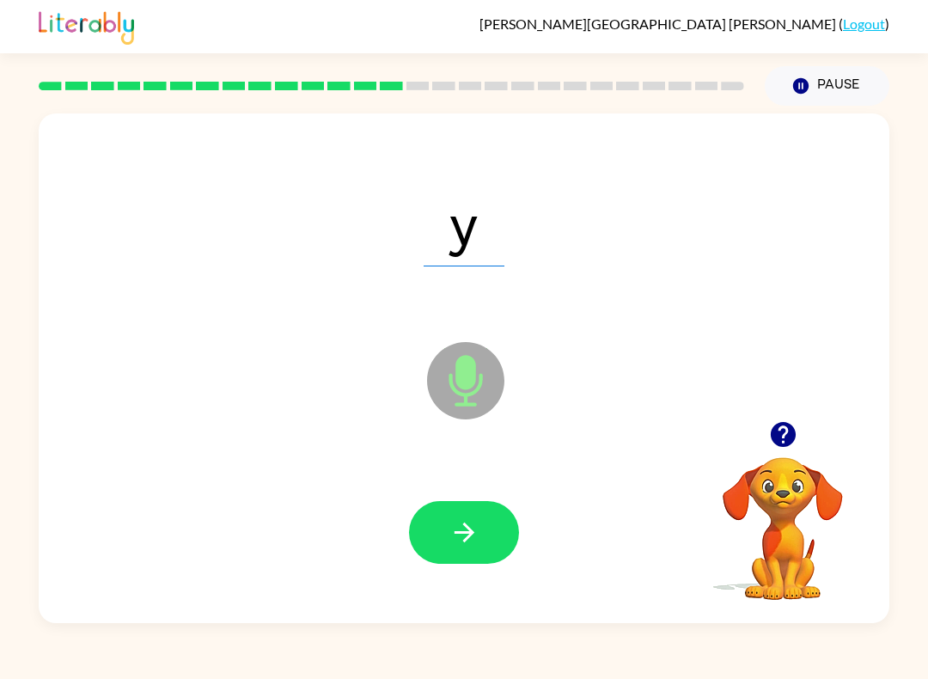
click at [467, 523] on icon "button" at bounding box center [464, 532] width 30 height 30
click at [458, 528] on icon "button" at bounding box center [464, 532] width 30 height 30
click at [473, 509] on button "button" at bounding box center [464, 532] width 110 height 63
click at [478, 539] on icon "button" at bounding box center [464, 532] width 30 height 30
click at [483, 516] on button "button" at bounding box center [464, 532] width 110 height 63
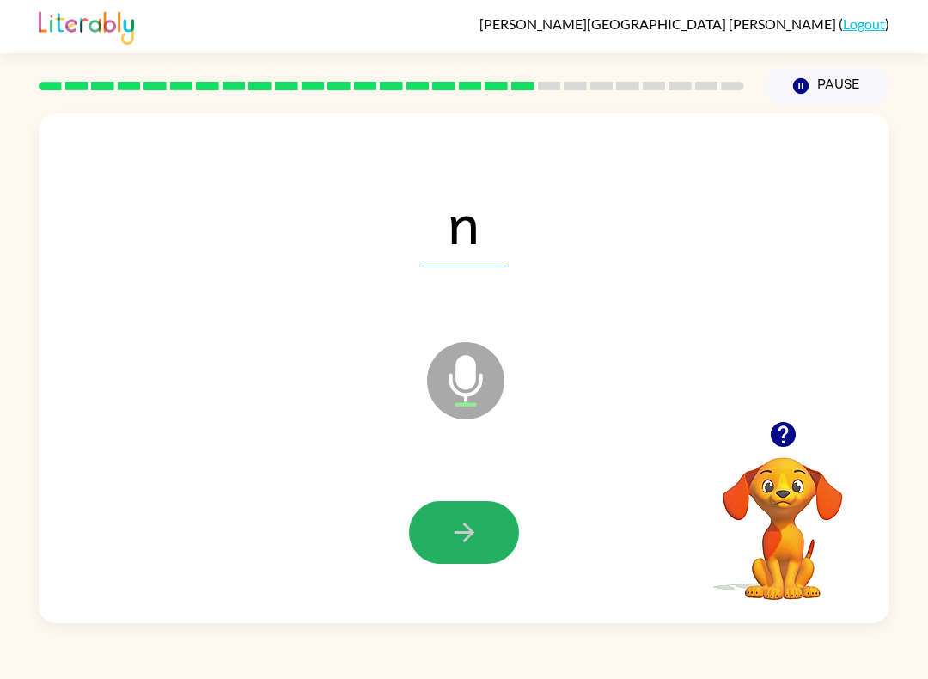
click at [431, 543] on button "button" at bounding box center [464, 532] width 110 height 63
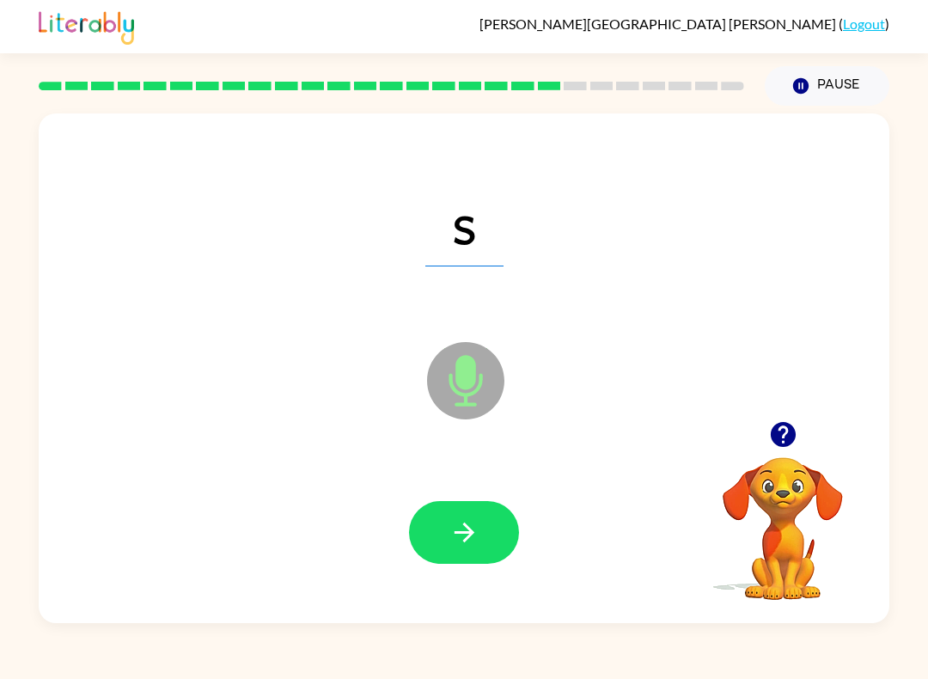
click at [473, 524] on icon "button" at bounding box center [464, 532] width 30 height 30
click at [487, 533] on button "button" at bounding box center [464, 532] width 110 height 63
click at [445, 515] on button "button" at bounding box center [464, 532] width 110 height 63
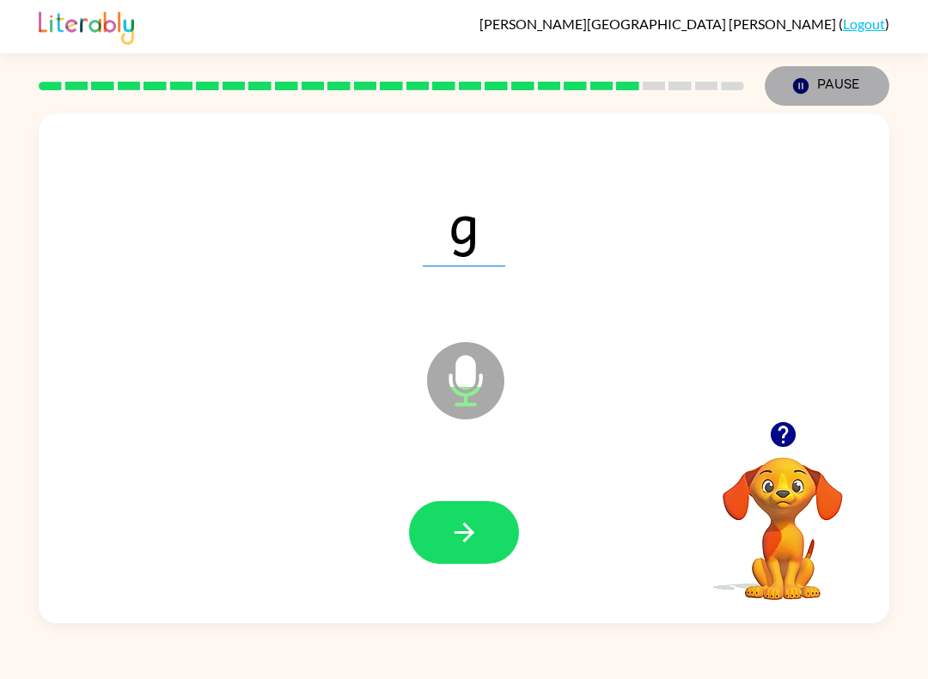
click at [821, 88] on button "Pause Pause" at bounding box center [827, 86] width 125 height 40
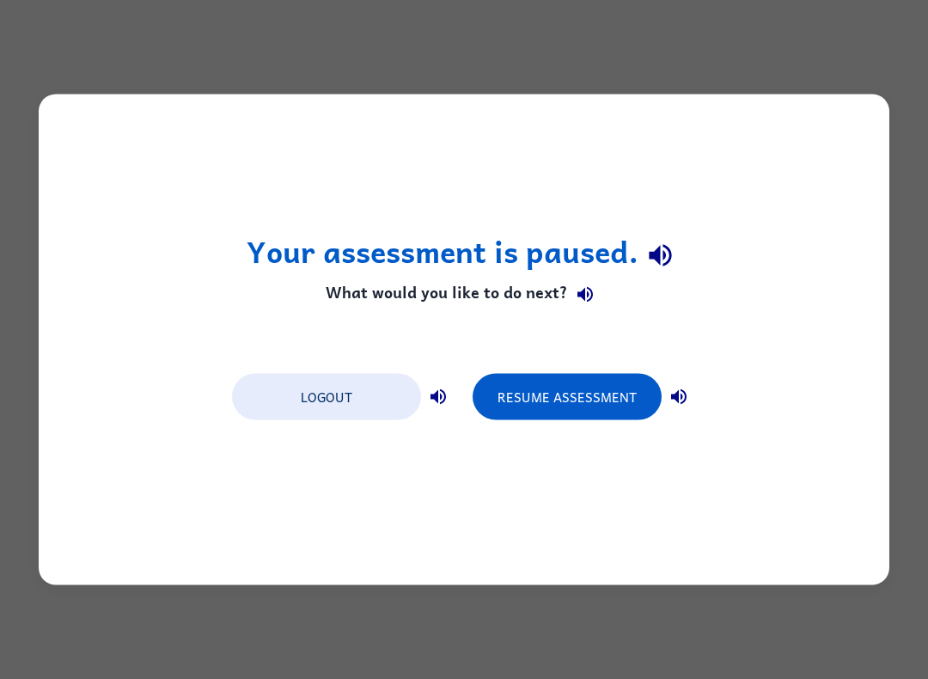
click at [592, 393] on button "Resume Assessment" at bounding box center [567, 397] width 189 height 46
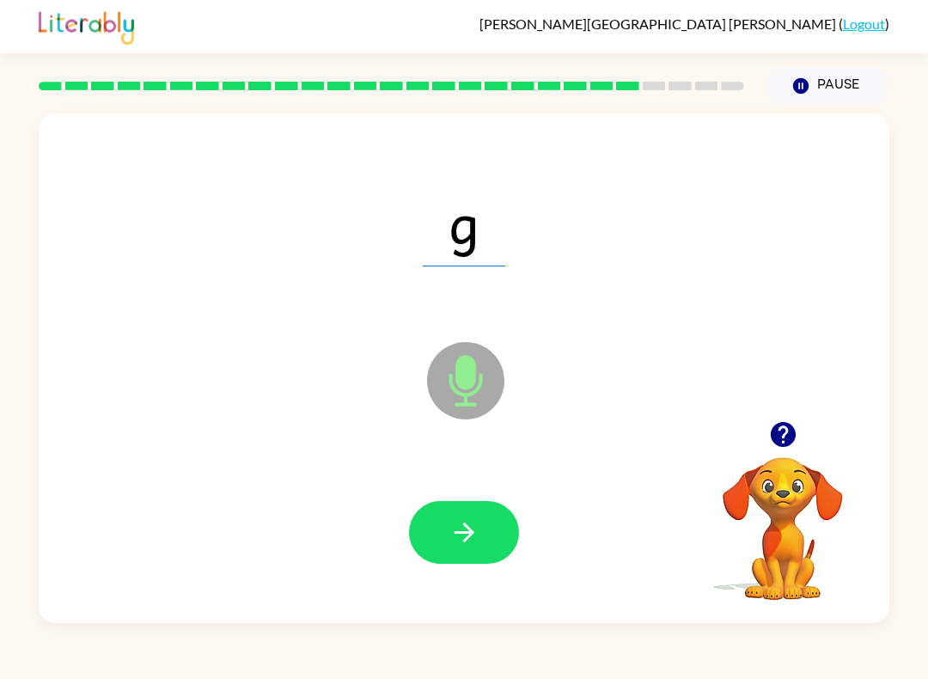
click at [460, 508] on button "button" at bounding box center [464, 532] width 110 height 63
click at [486, 528] on button "button" at bounding box center [464, 532] width 110 height 63
click at [467, 533] on icon "button" at bounding box center [464, 532] width 20 height 20
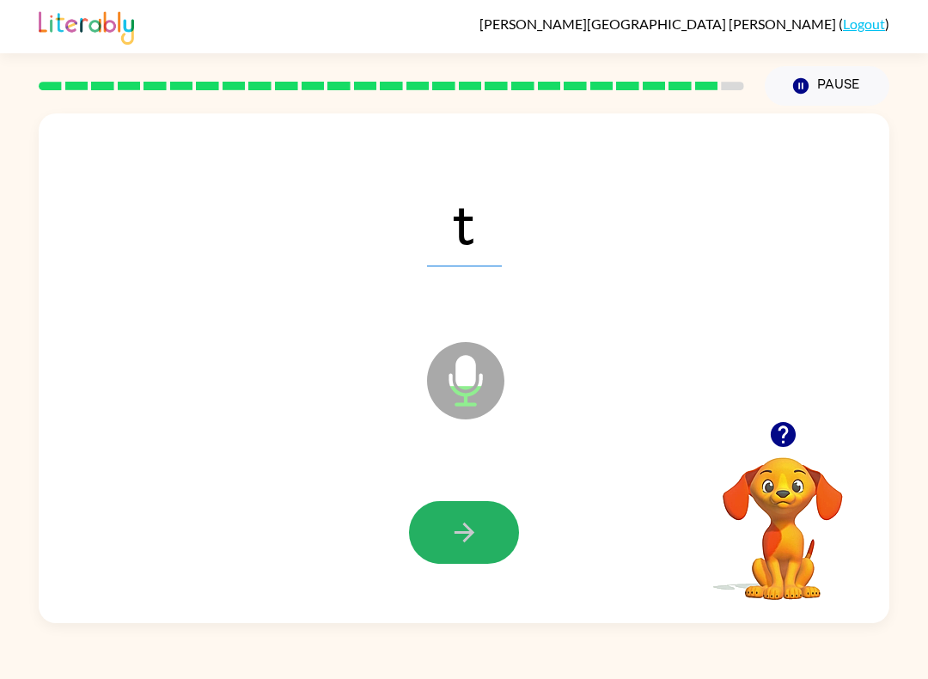
click at [455, 516] on button "button" at bounding box center [464, 532] width 110 height 63
